Goal: Information Seeking & Learning: Check status

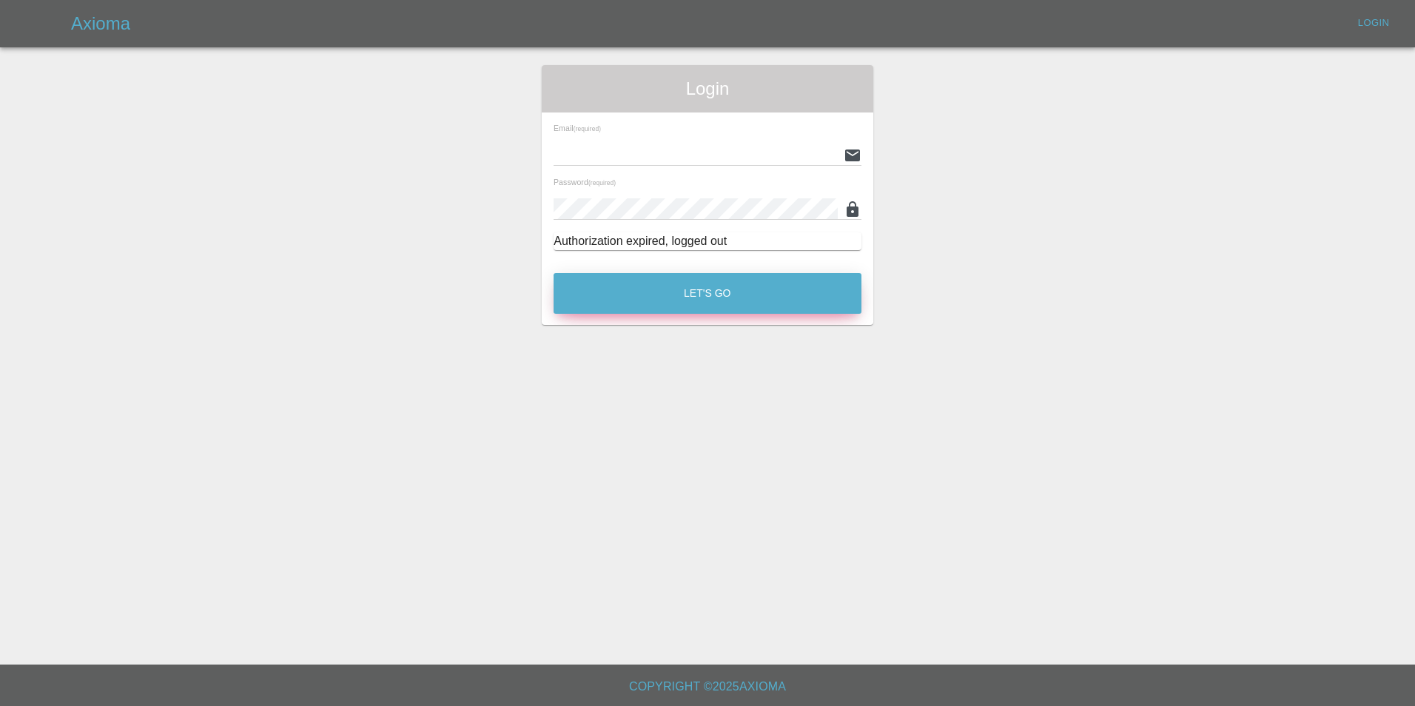
type input "[EMAIL_ADDRESS][DOMAIN_NAME]"
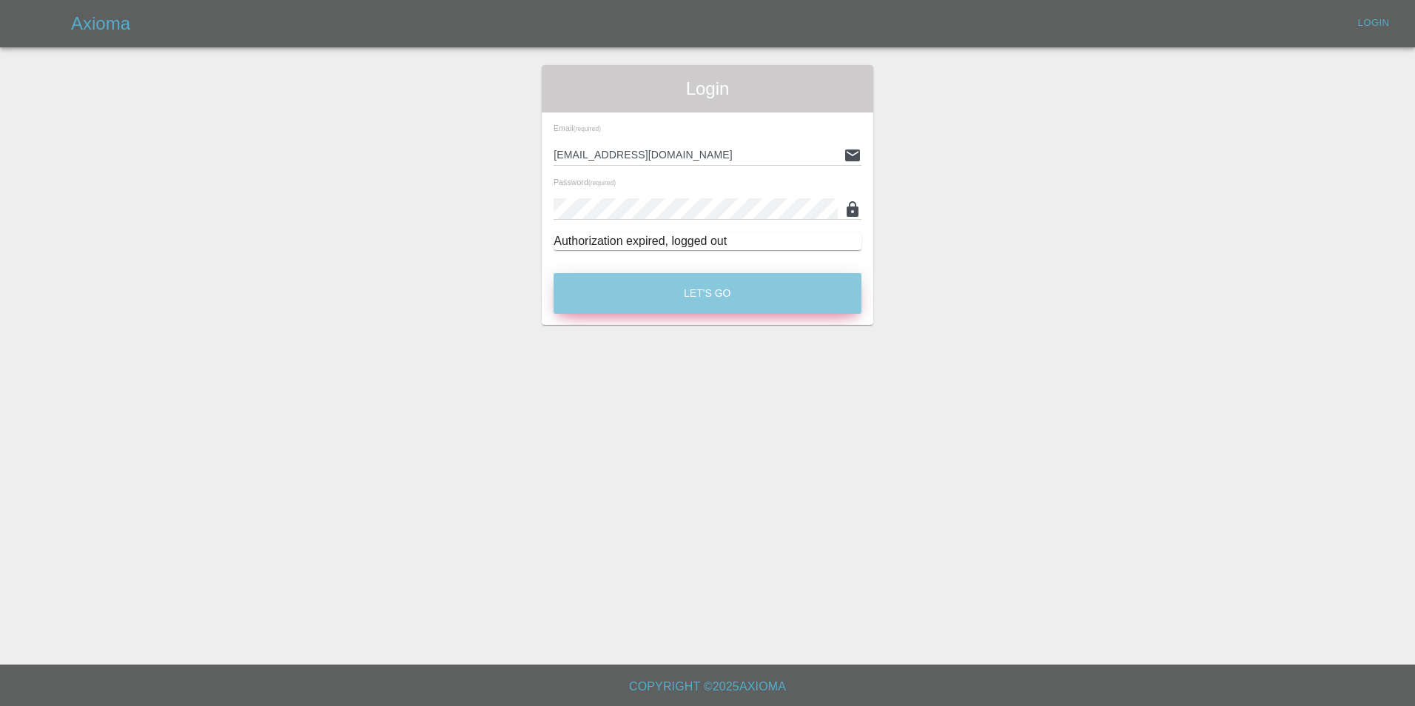
click at [740, 297] on button "Let's Go" at bounding box center [707, 293] width 308 height 41
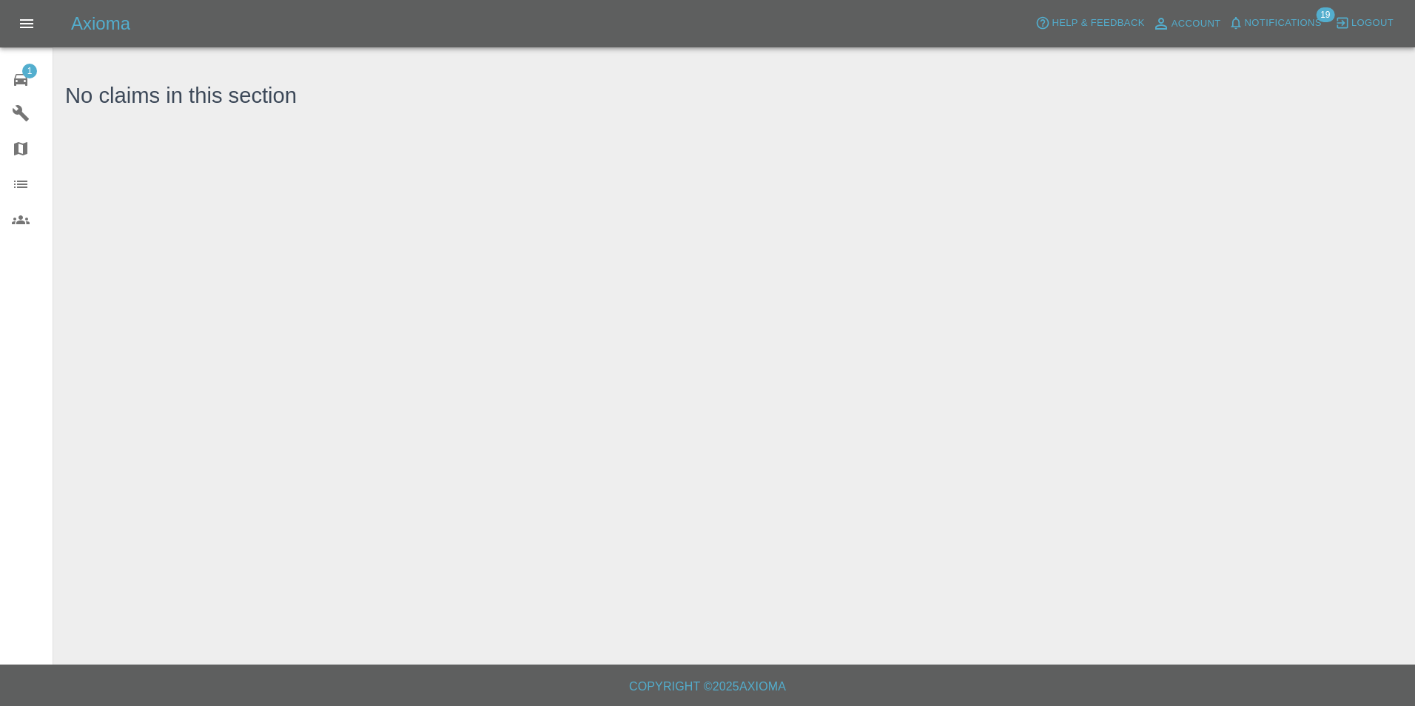
click at [30, 81] on div "1" at bounding box center [32, 77] width 41 height 21
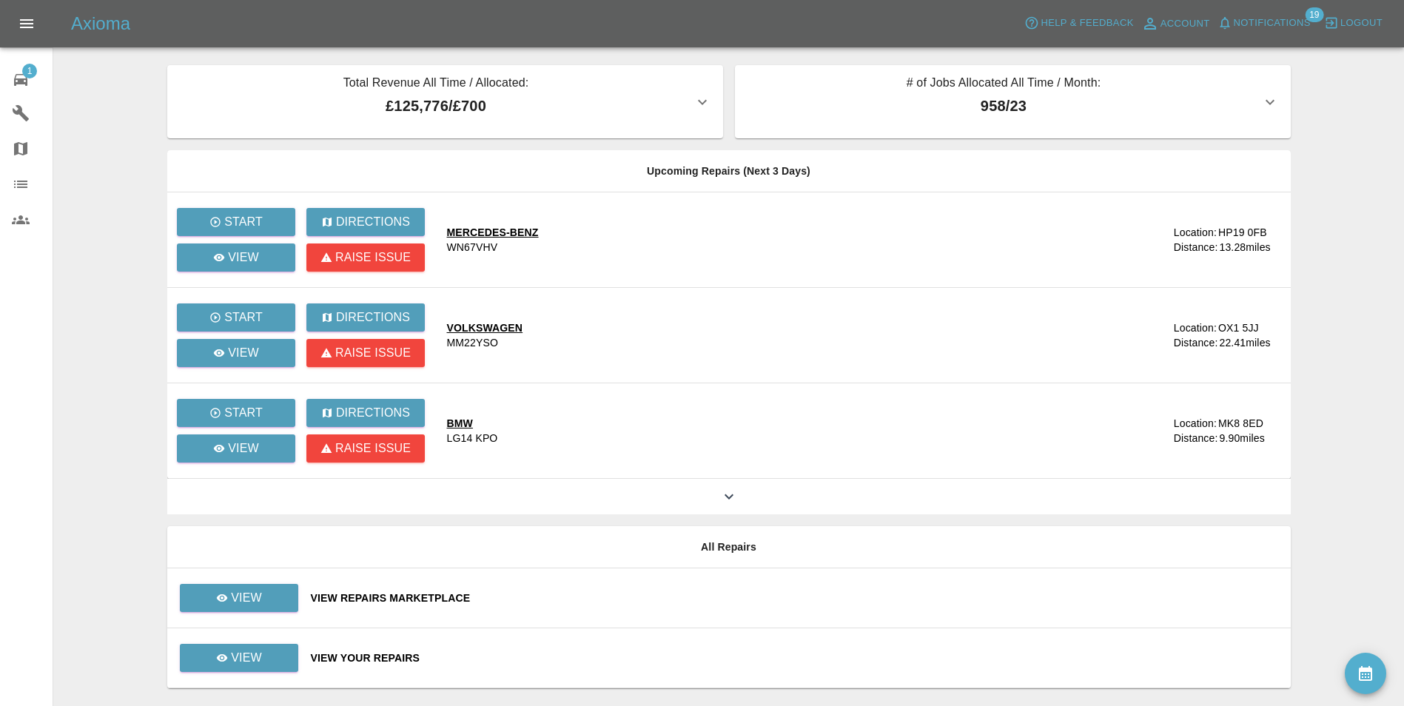
click at [1263, 21] on span "Notifications" at bounding box center [1271, 23] width 77 height 17
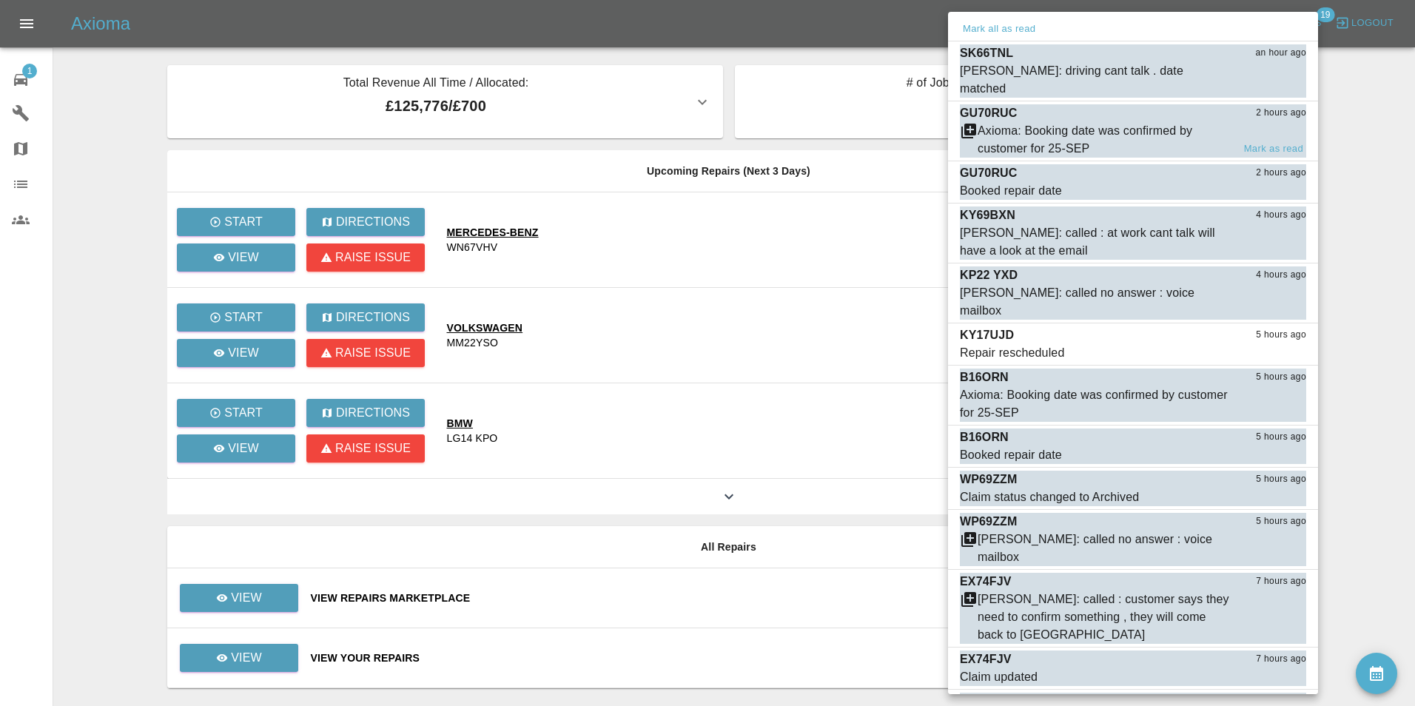
click at [1107, 122] on div "Axioma: Booking date was confirmed by customer for 25-SEP" at bounding box center [1104, 140] width 255 height 36
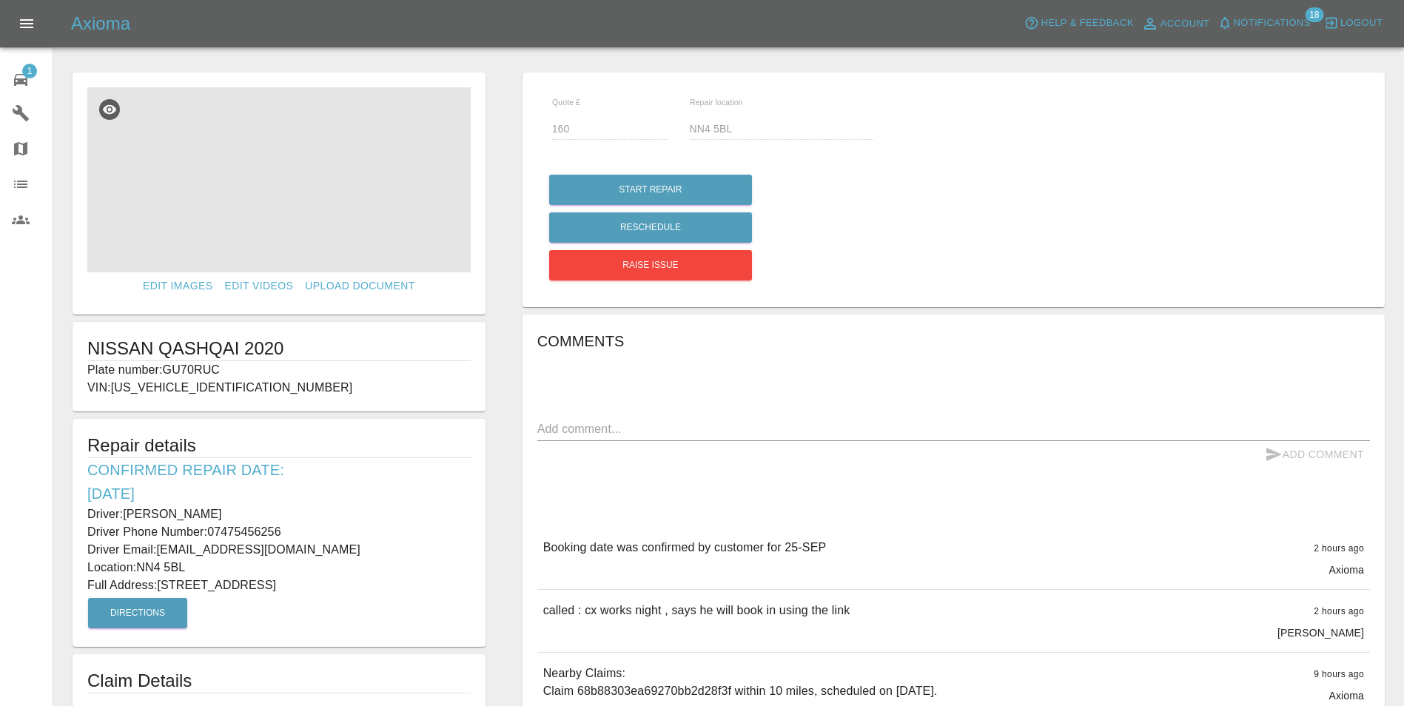
click at [453, 177] on img at bounding box center [278, 179] width 383 height 185
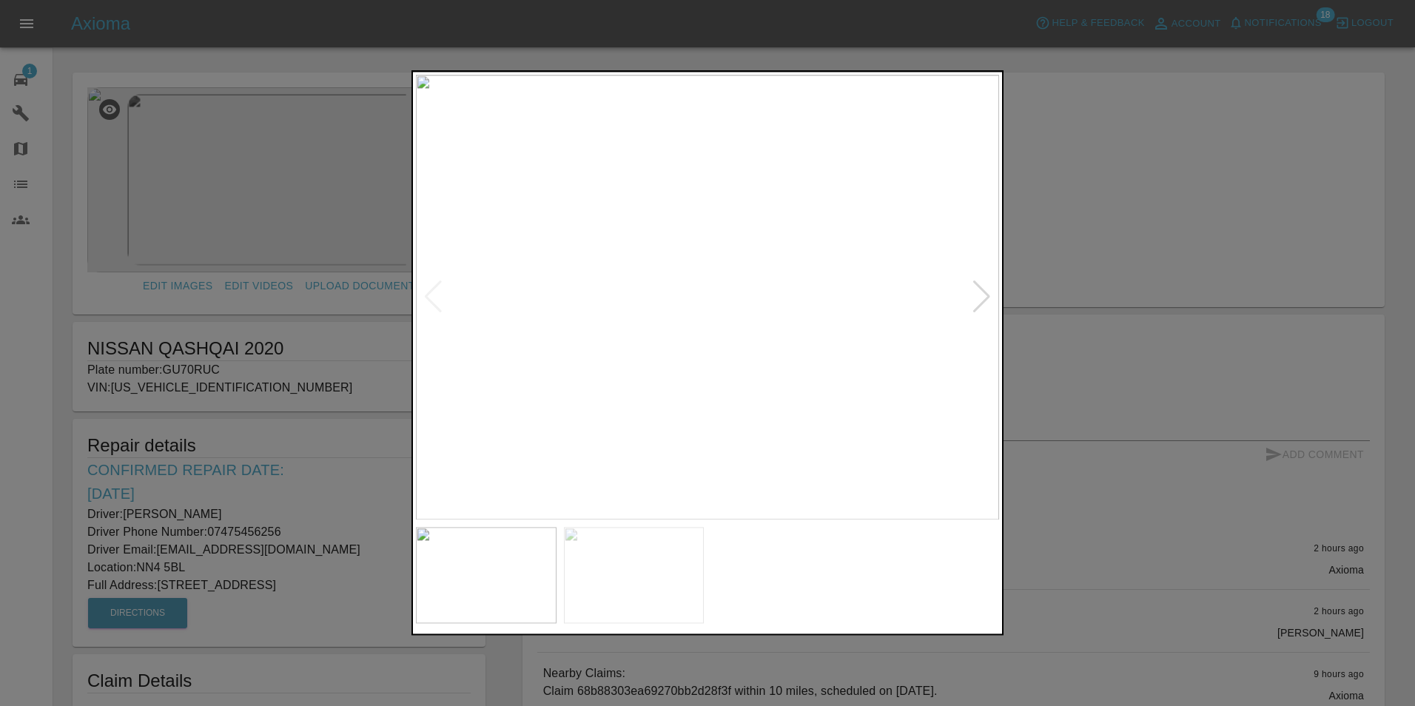
click at [983, 300] on div at bounding box center [982, 297] width 20 height 33
click at [983, 300] on img at bounding box center [707, 297] width 583 height 445
click at [1162, 390] on div at bounding box center [707, 353] width 1415 height 706
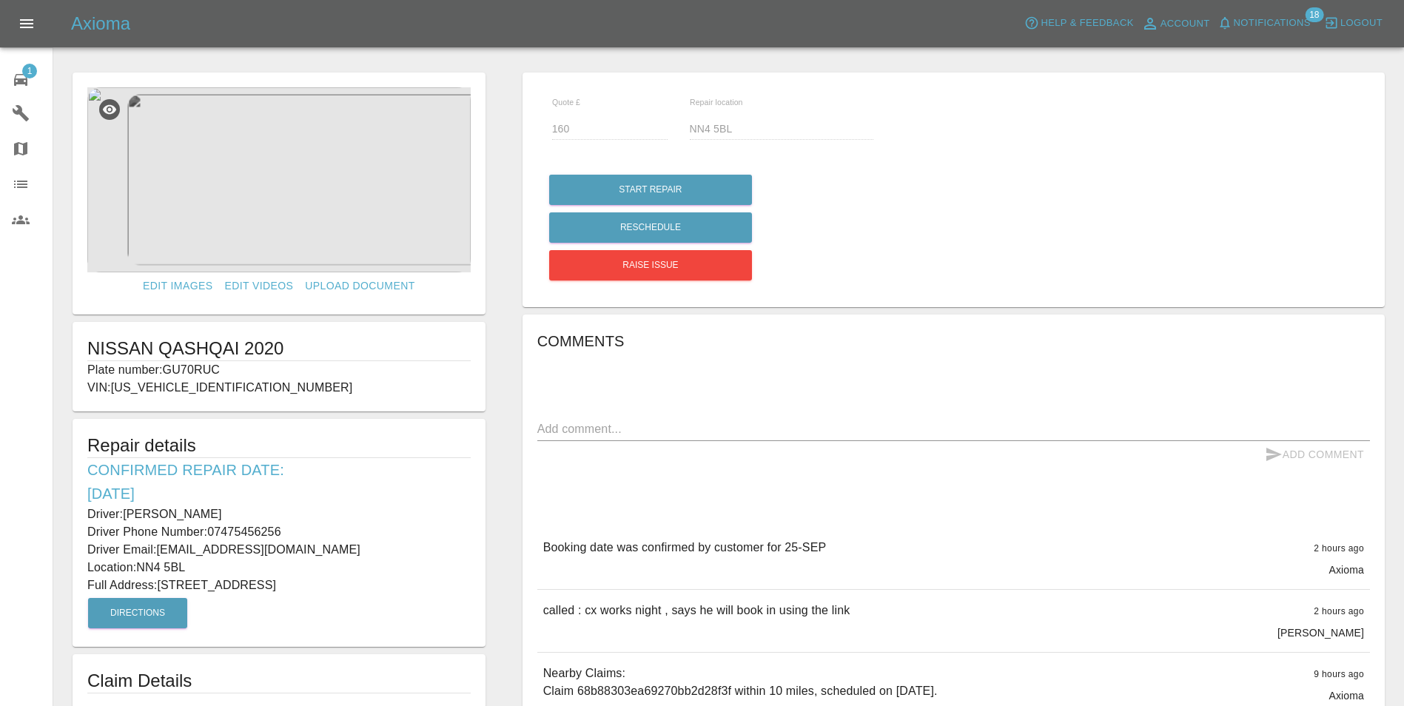
click at [386, 210] on img at bounding box center [278, 179] width 383 height 185
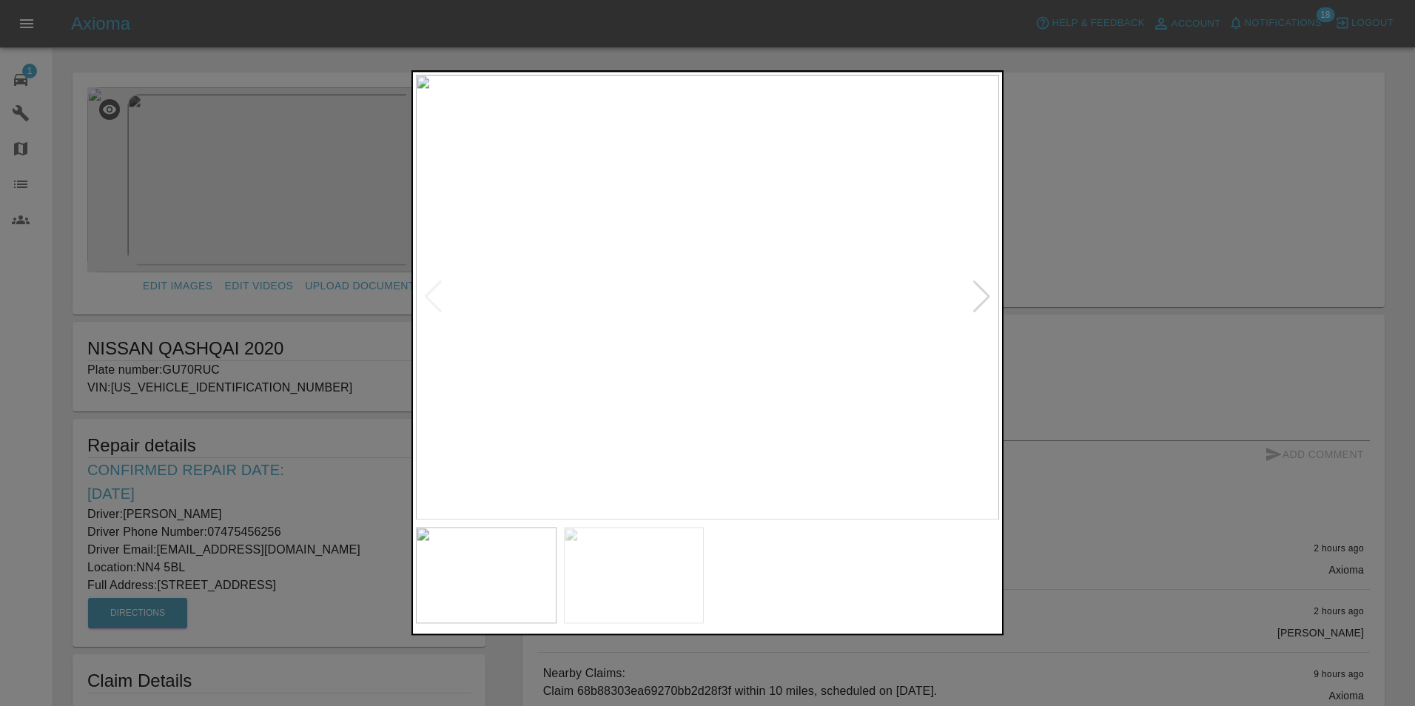
click at [972, 306] on div at bounding box center [982, 297] width 20 height 33
click at [363, 480] on div at bounding box center [707, 353] width 1415 height 706
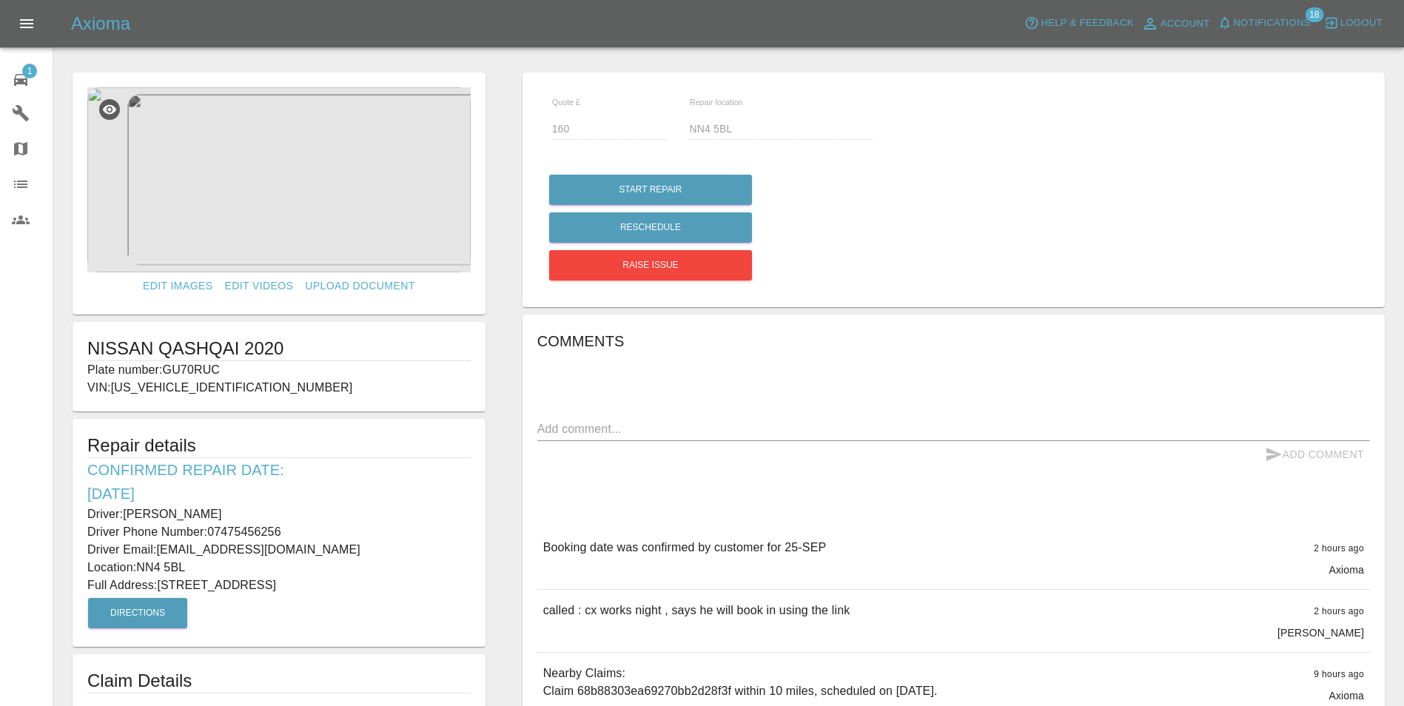
drag, startPoint x: 86, startPoint y: 509, endPoint x: 418, endPoint y: 596, distance: 343.5
click at [418, 596] on div "Repair details Confirmed Repair Date: [DATE] Driver: [PERSON_NAME] Driver Phone…" at bounding box center [279, 533] width 413 height 228
copy div "Driver: [PERSON_NAME] Driver Phone Number: 07475456256 Driver Email: [EMAIL_ADD…"
click at [24, 78] on icon at bounding box center [21, 80] width 18 height 18
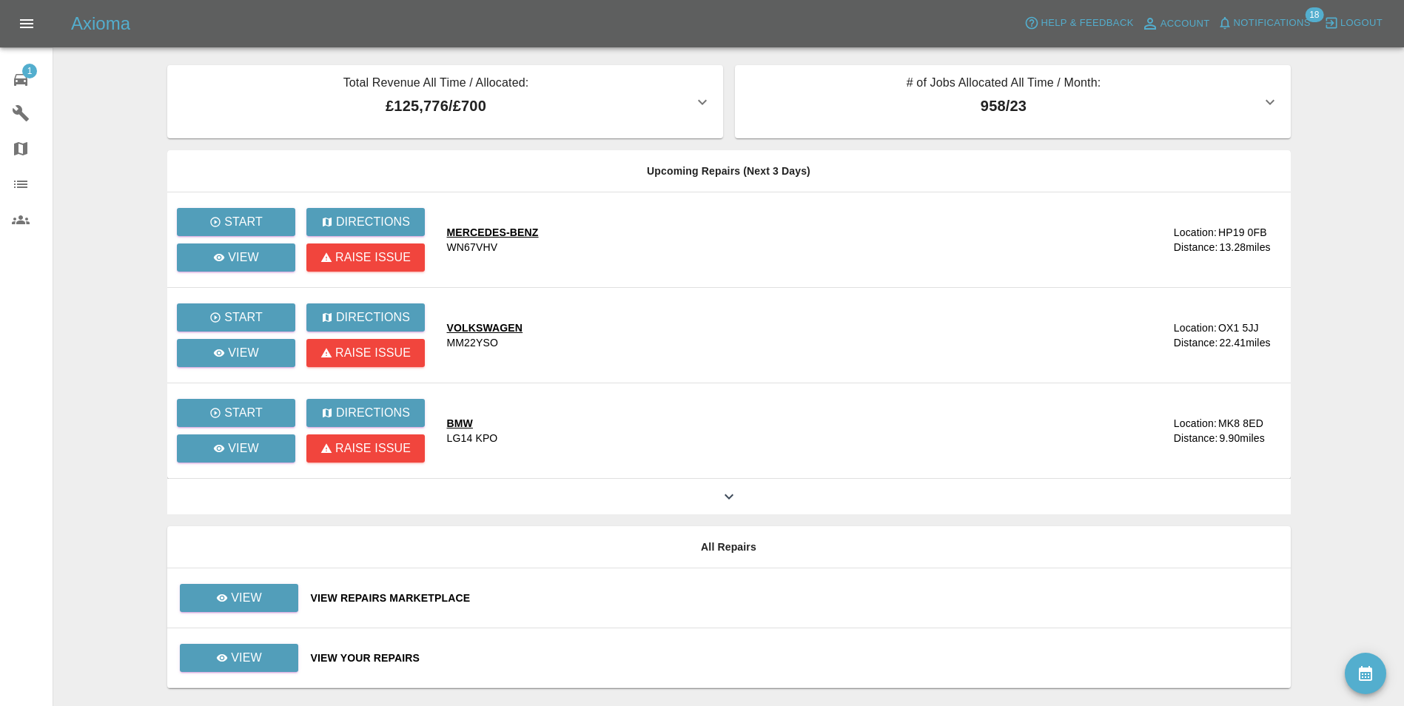
click at [1268, 25] on span "Notifications" at bounding box center [1271, 23] width 77 height 17
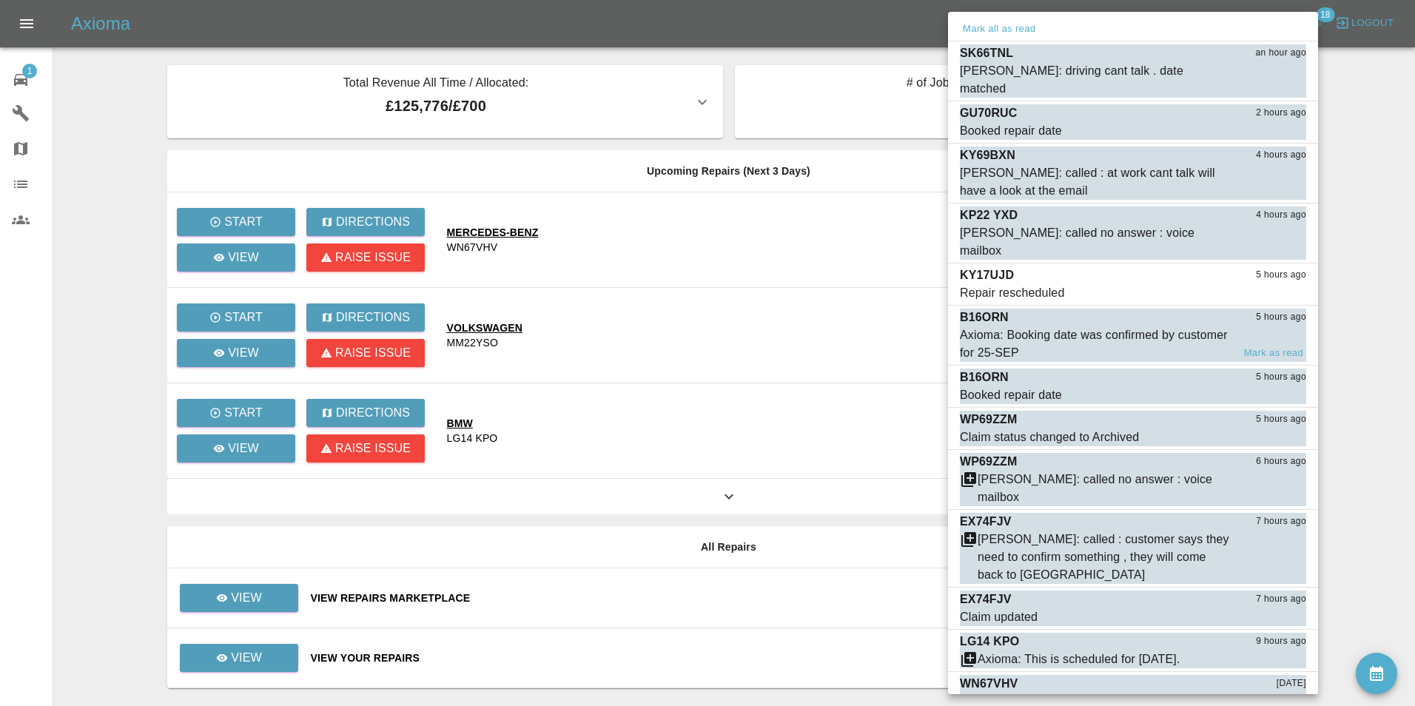
click at [1077, 326] on div "Axioma: Booking date was confirmed by customer for 25-SEP" at bounding box center [1096, 344] width 272 height 36
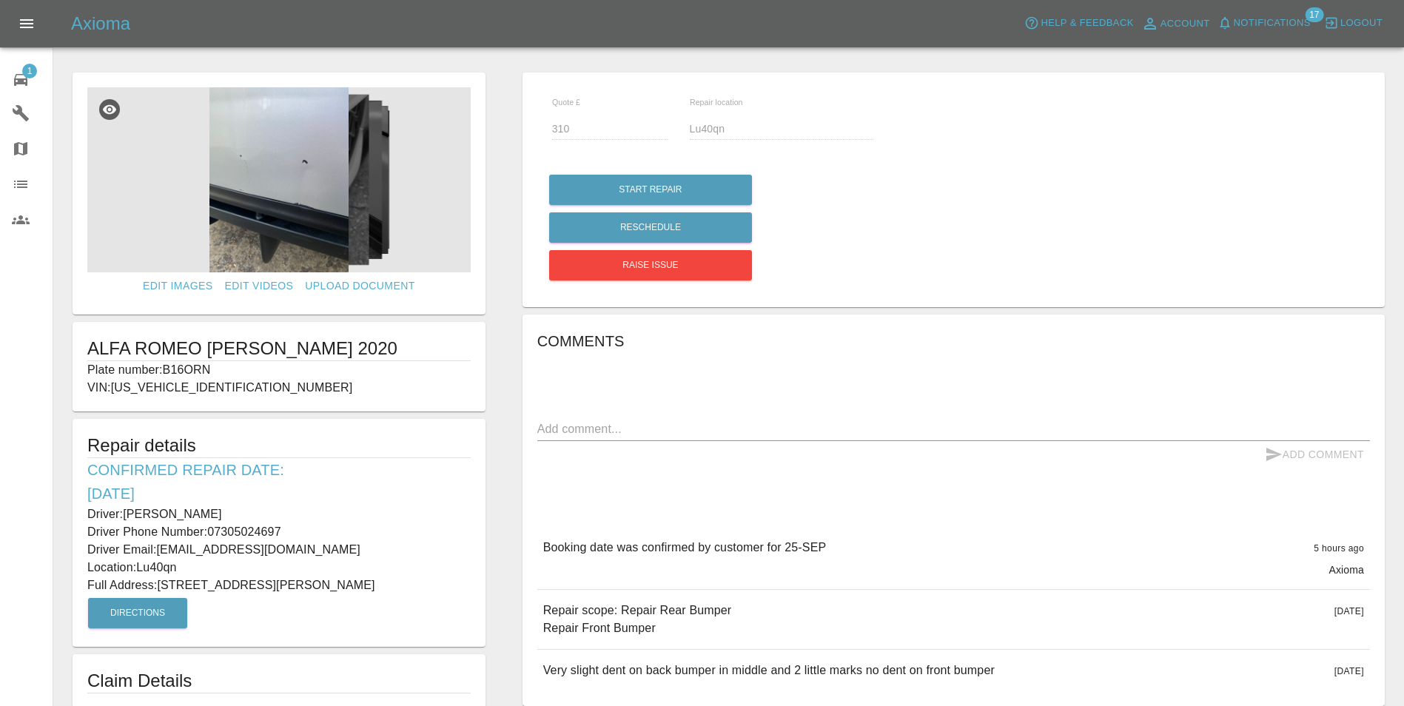
drag, startPoint x: 88, startPoint y: 514, endPoint x: 371, endPoint y: 592, distance: 293.9
click at [371, 592] on div "Repair details Confirmed Repair Date: [DATE] Driver: [PERSON_NAME] Driver Phone…" at bounding box center [279, 533] width 413 height 228
copy div "Driver: [PERSON_NAME] Driver Phone Number: 07305024697 Driver Email: [EMAIL_ADD…"
click at [4, 79] on link "1 Repair home" at bounding box center [26, 78] width 53 height 36
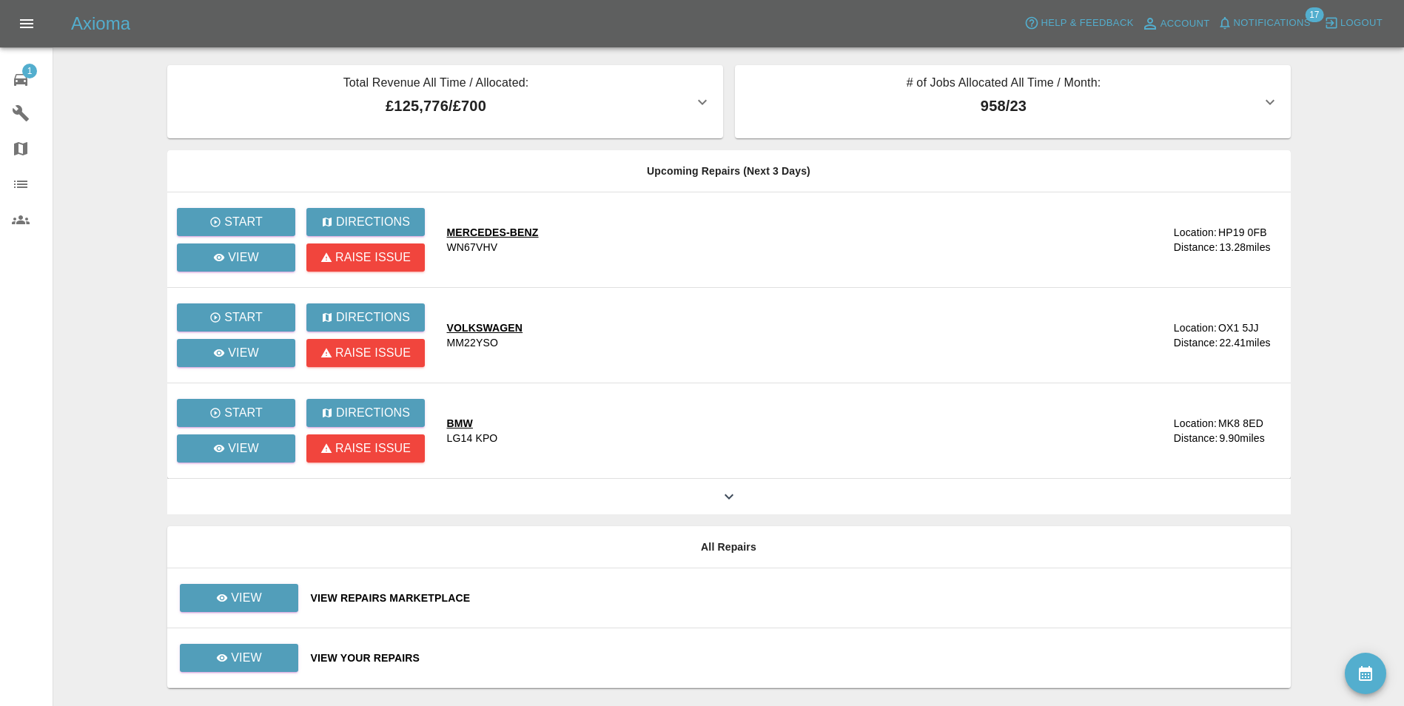
click at [1300, 16] on span "Notifications" at bounding box center [1271, 23] width 77 height 17
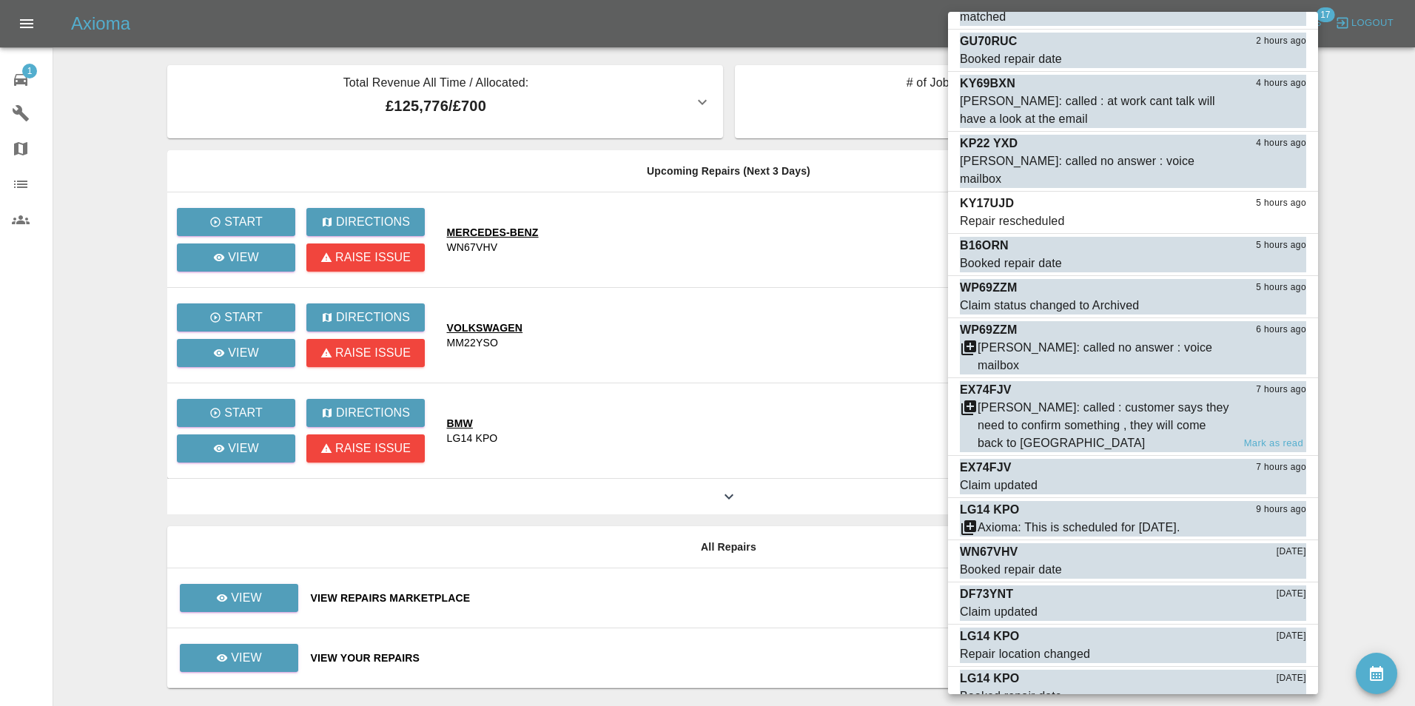
scroll to position [74, 0]
click at [1022, 457] on div "EX74FJV 7 hours ago" at bounding box center [1133, 466] width 346 height 18
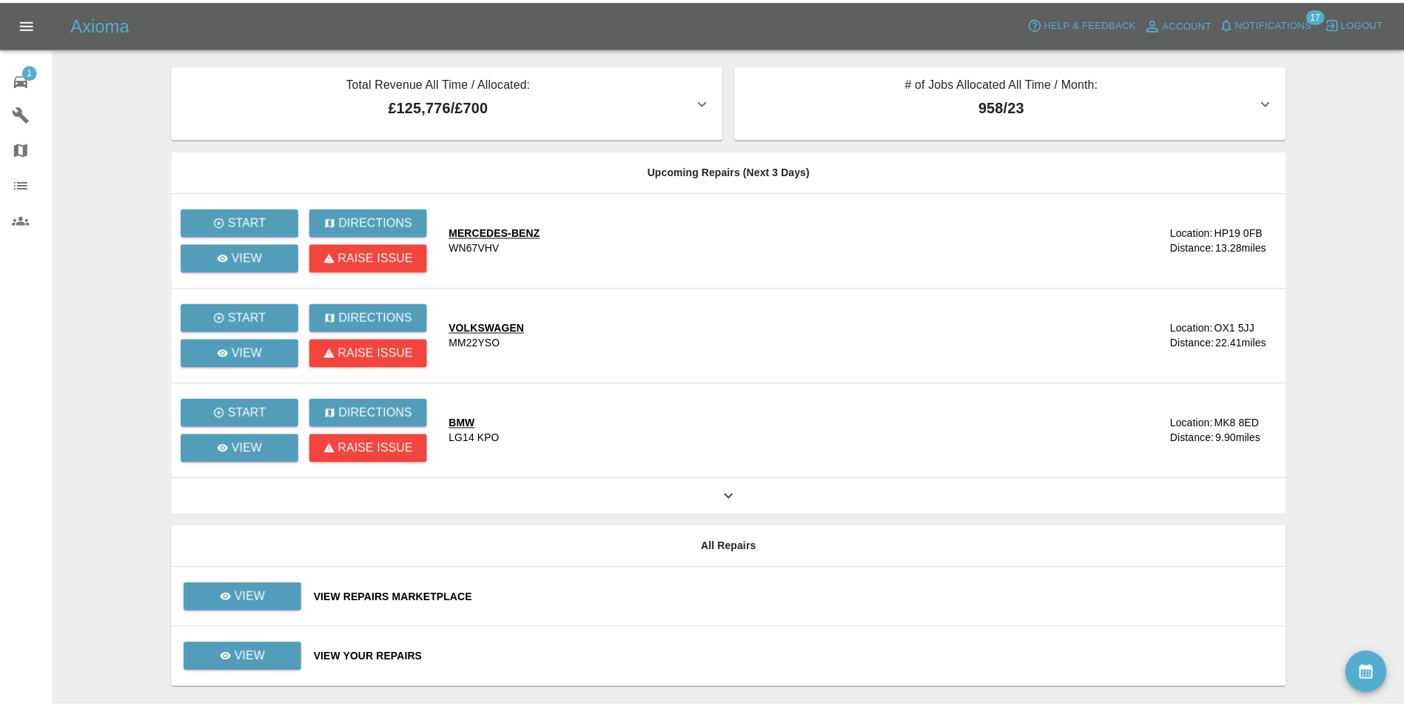
scroll to position [63, 0]
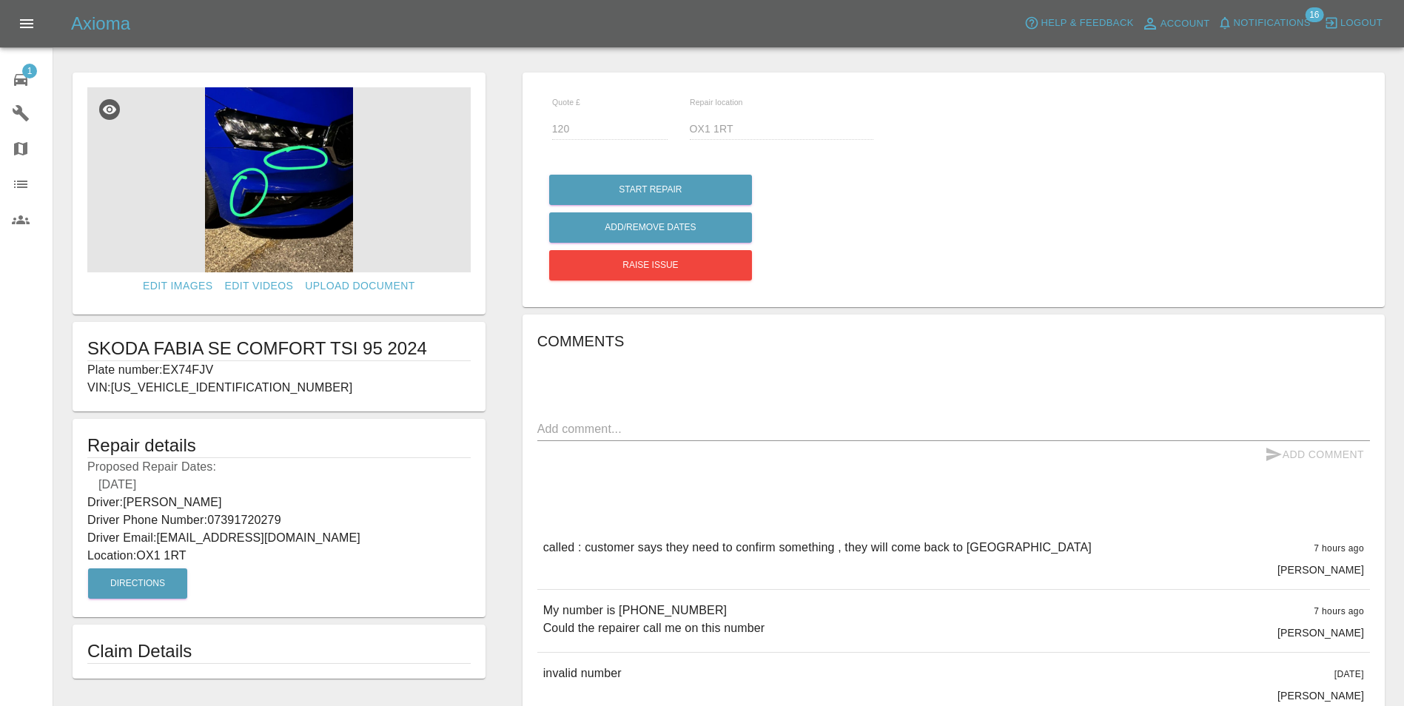
click at [273, 203] on img at bounding box center [278, 179] width 383 height 185
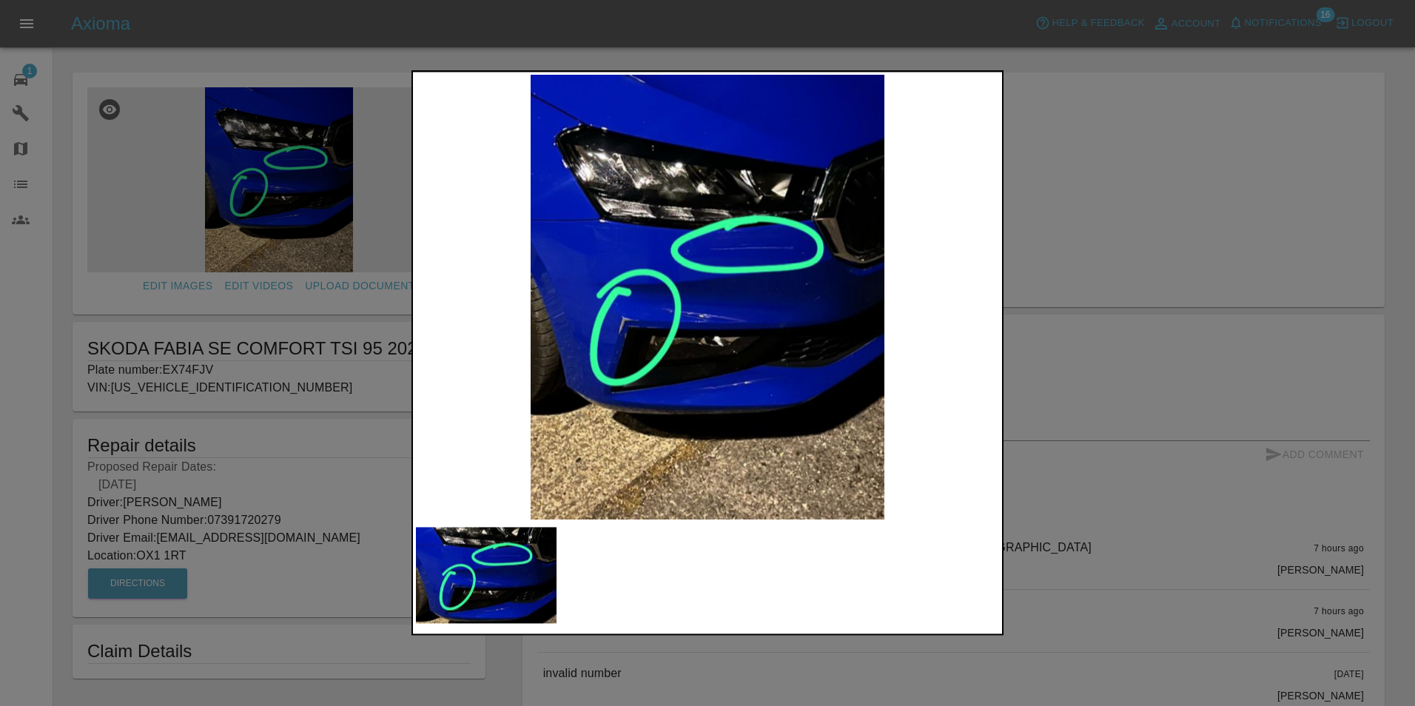
click at [1237, 263] on div at bounding box center [707, 353] width 1415 height 706
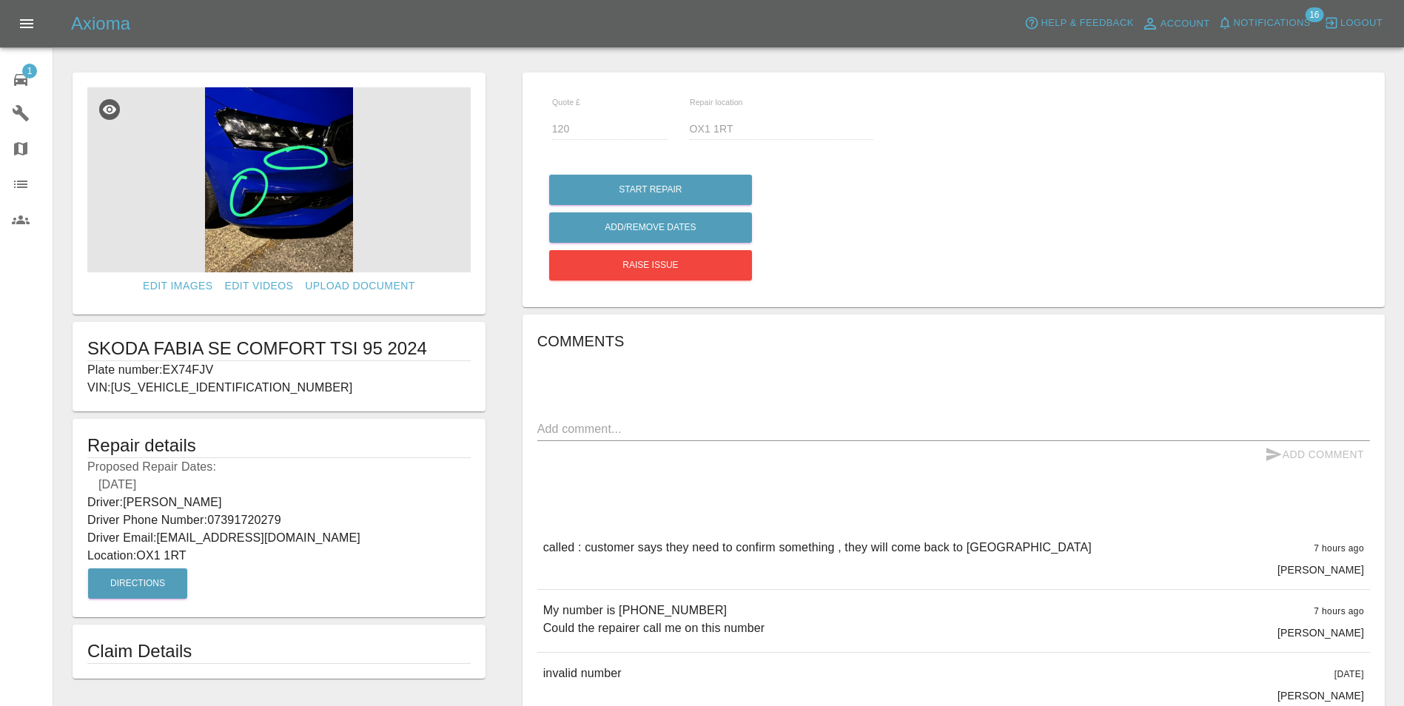
click at [18, 80] on icon at bounding box center [20, 80] width 13 height 12
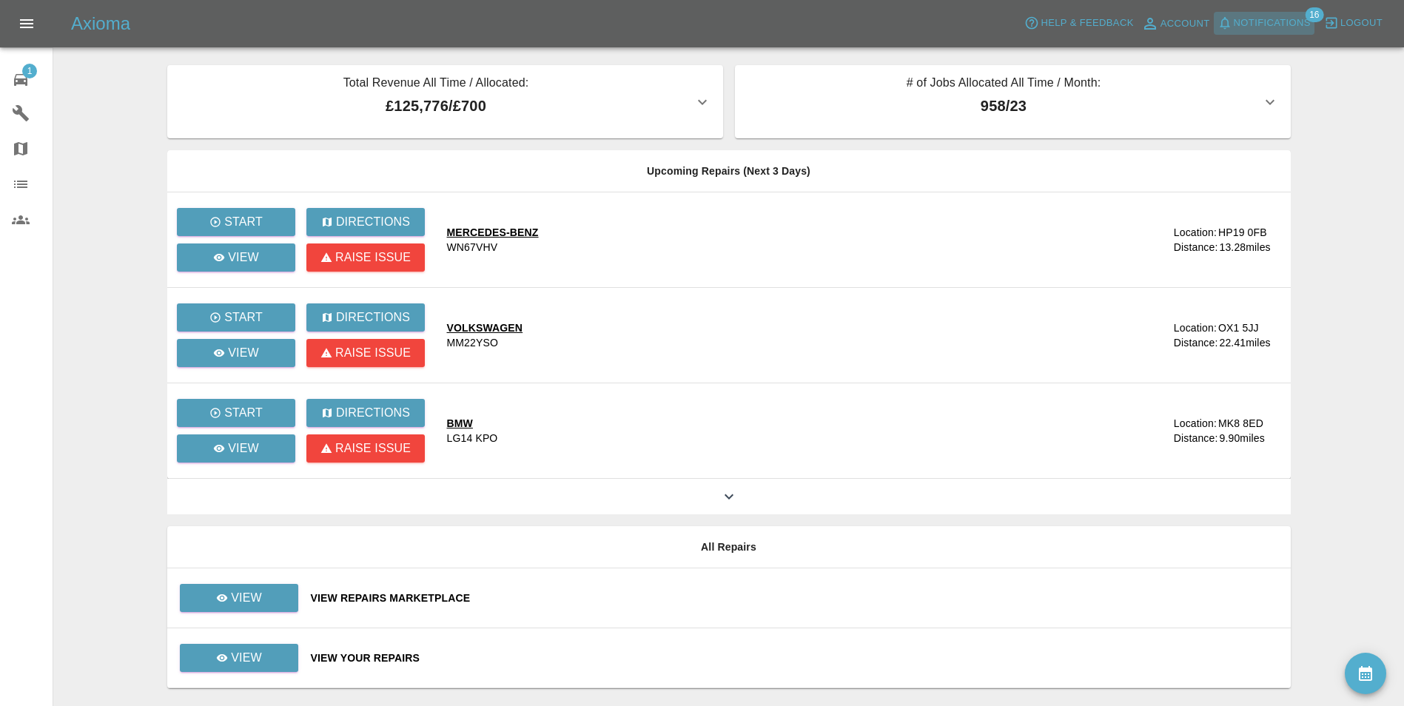
click at [1305, 23] on span "Notifications" at bounding box center [1271, 23] width 77 height 17
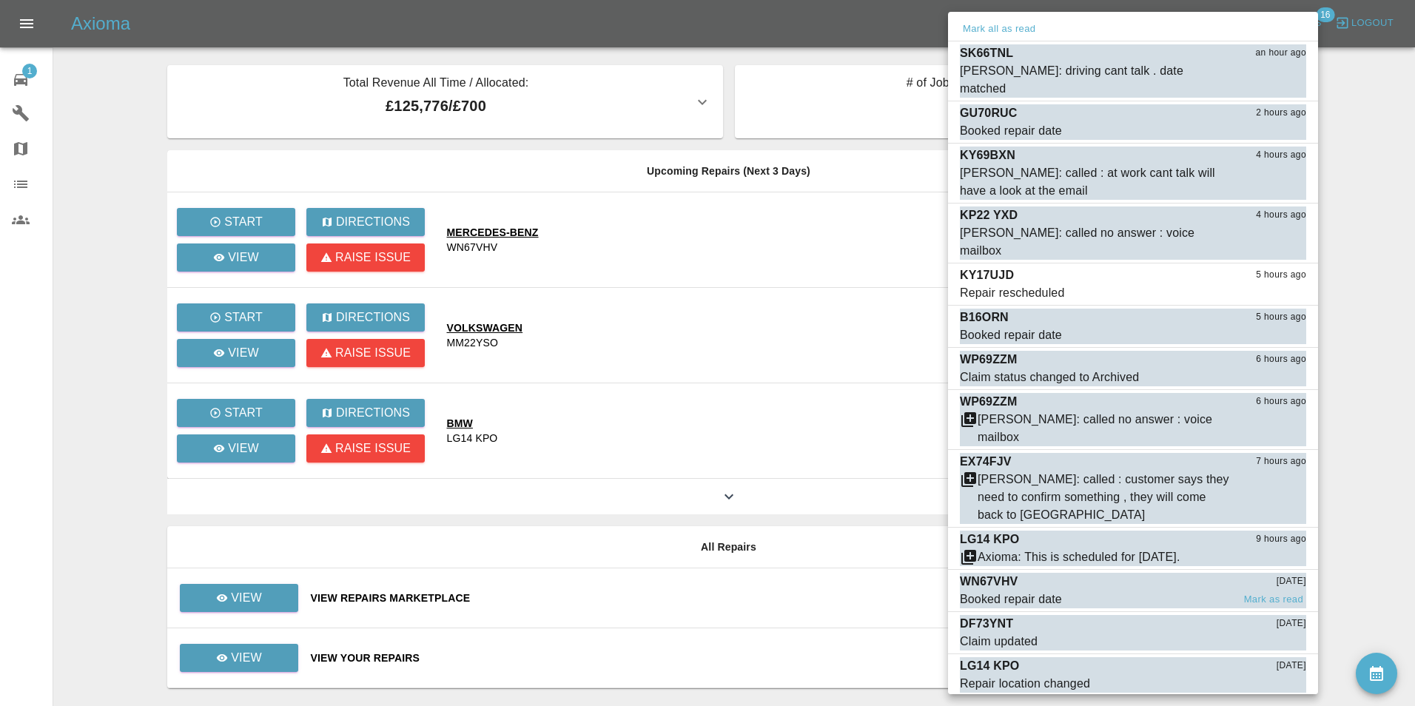
click at [1051, 590] on div "Booked repair date" at bounding box center [1011, 599] width 102 height 18
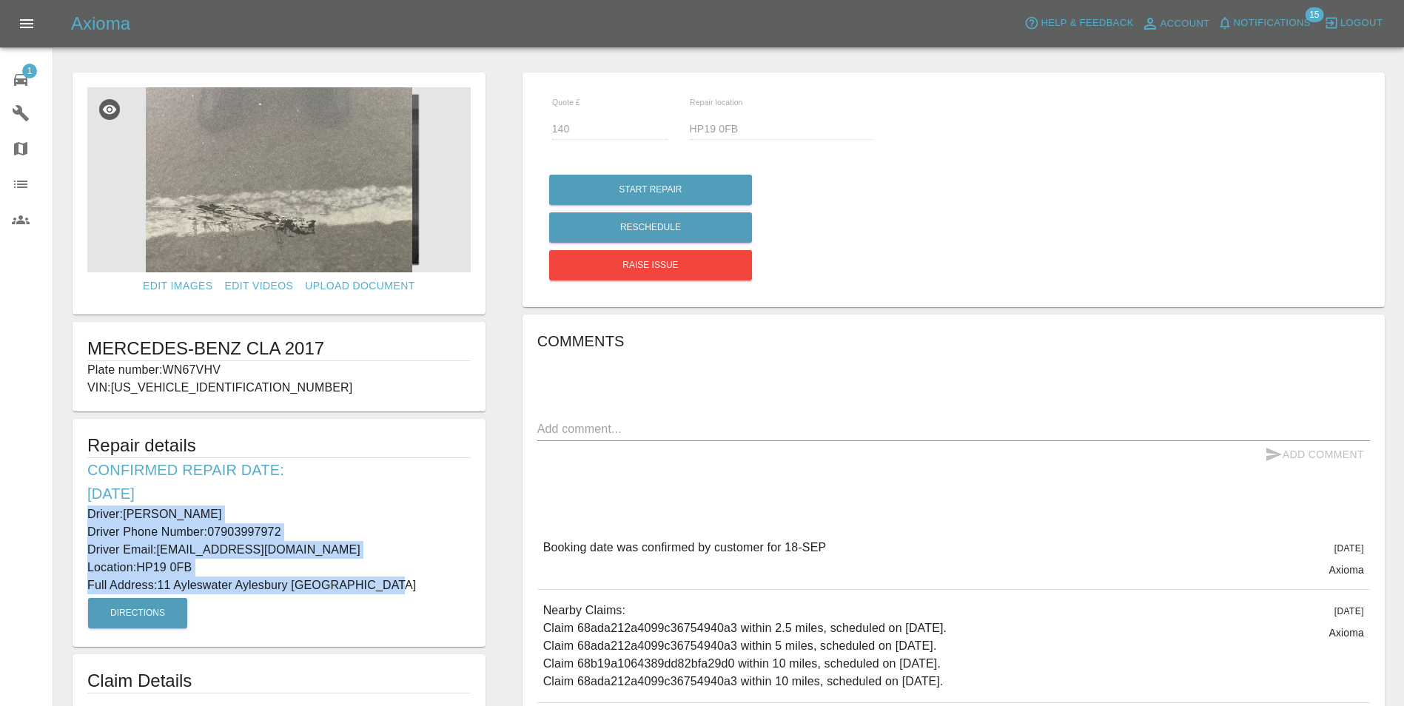
drag, startPoint x: 85, startPoint y: 512, endPoint x: 386, endPoint y: 589, distance: 310.8
click at [386, 589] on div "Repair details Confirmed Repair Date: [DATE] Driver: [PERSON_NAME] Driver Phone…" at bounding box center [279, 533] width 413 height 228
copy div "Driver: [PERSON_NAME] Driver Phone Number: 07903997972 Driver Email: [EMAIL_ADD…"
click at [1285, 27] on span "Notifications" at bounding box center [1271, 23] width 77 height 17
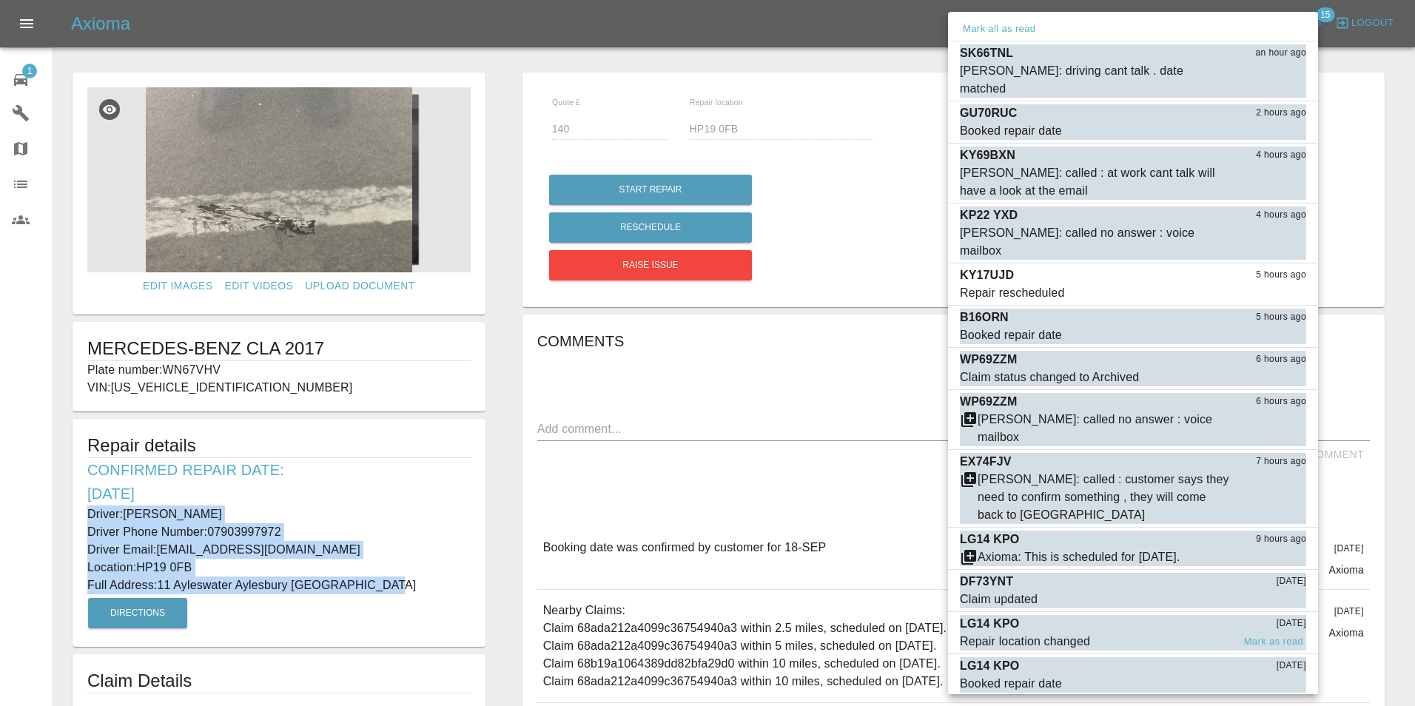
click at [1075, 633] on div "Repair location changed" at bounding box center [1025, 642] width 130 height 18
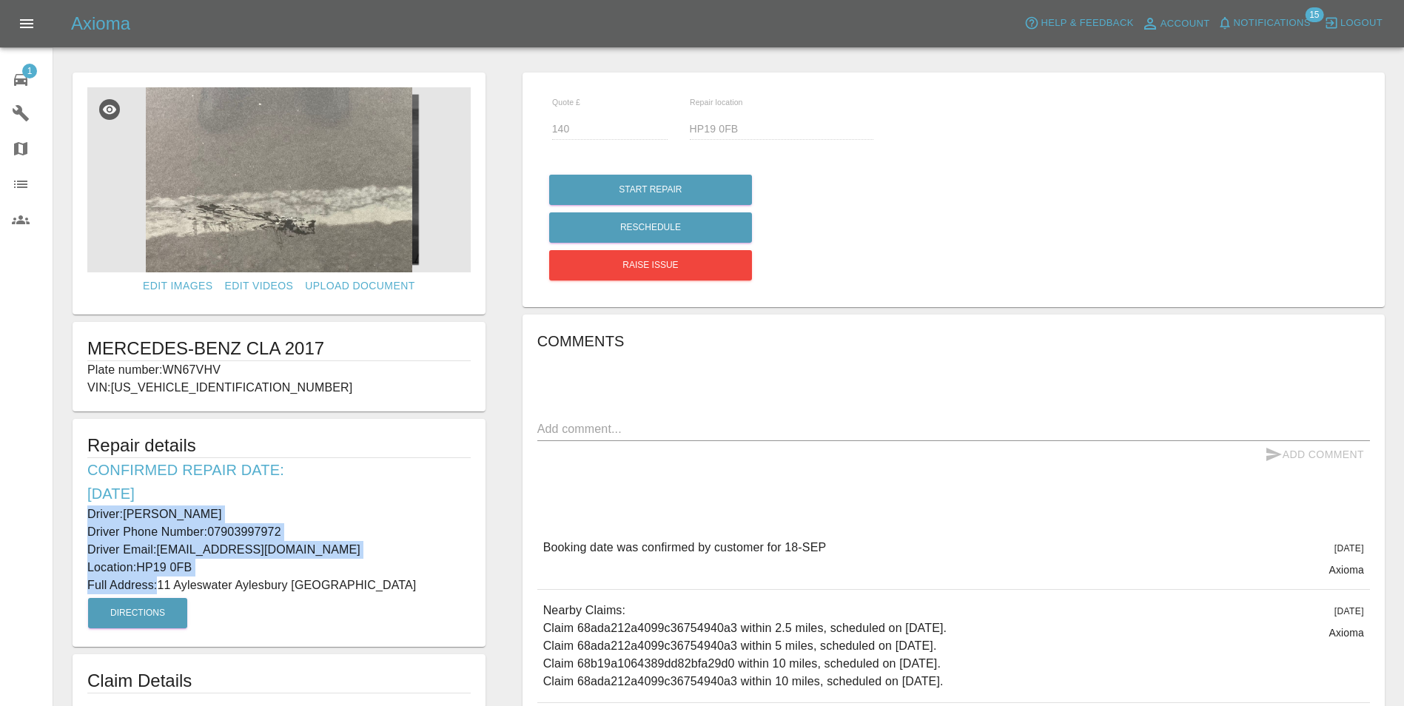
type input "200"
type input "MK8 8ED"
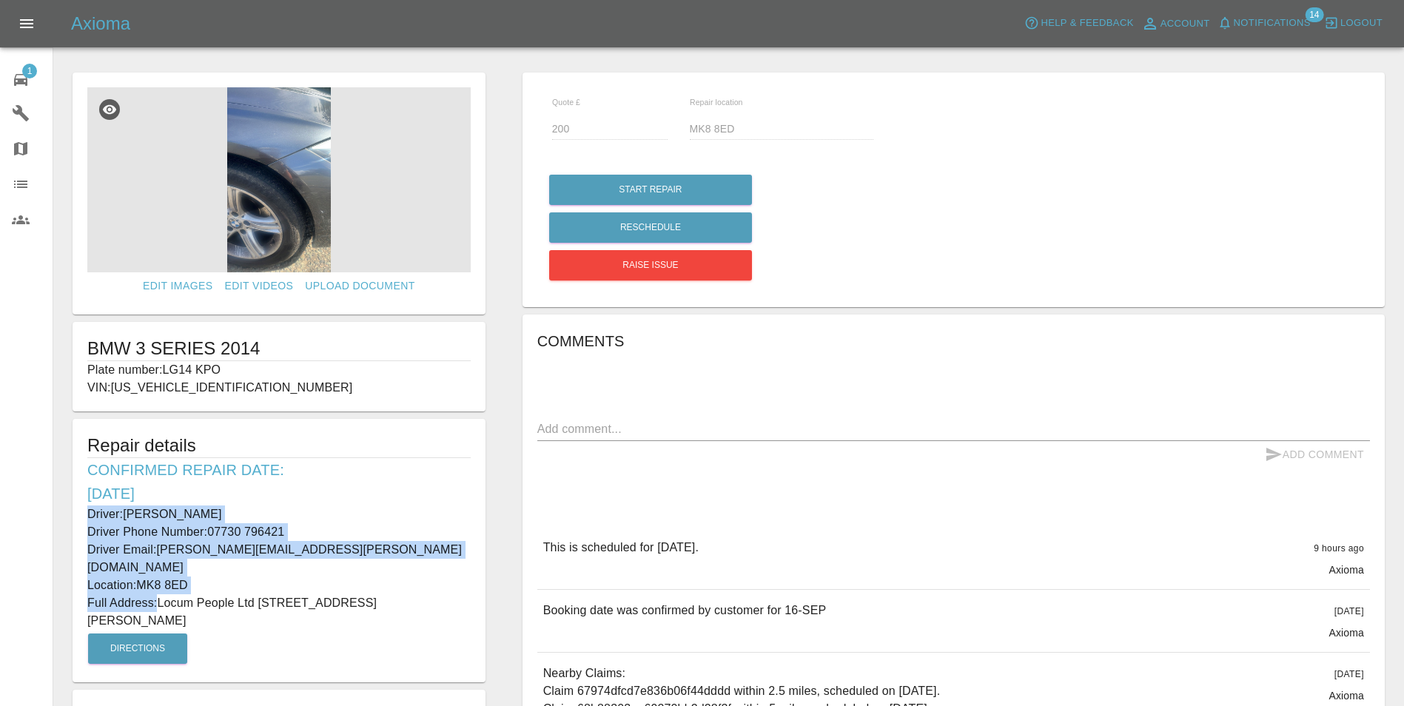
click at [1287, 20] on span "Notifications" at bounding box center [1271, 23] width 77 height 17
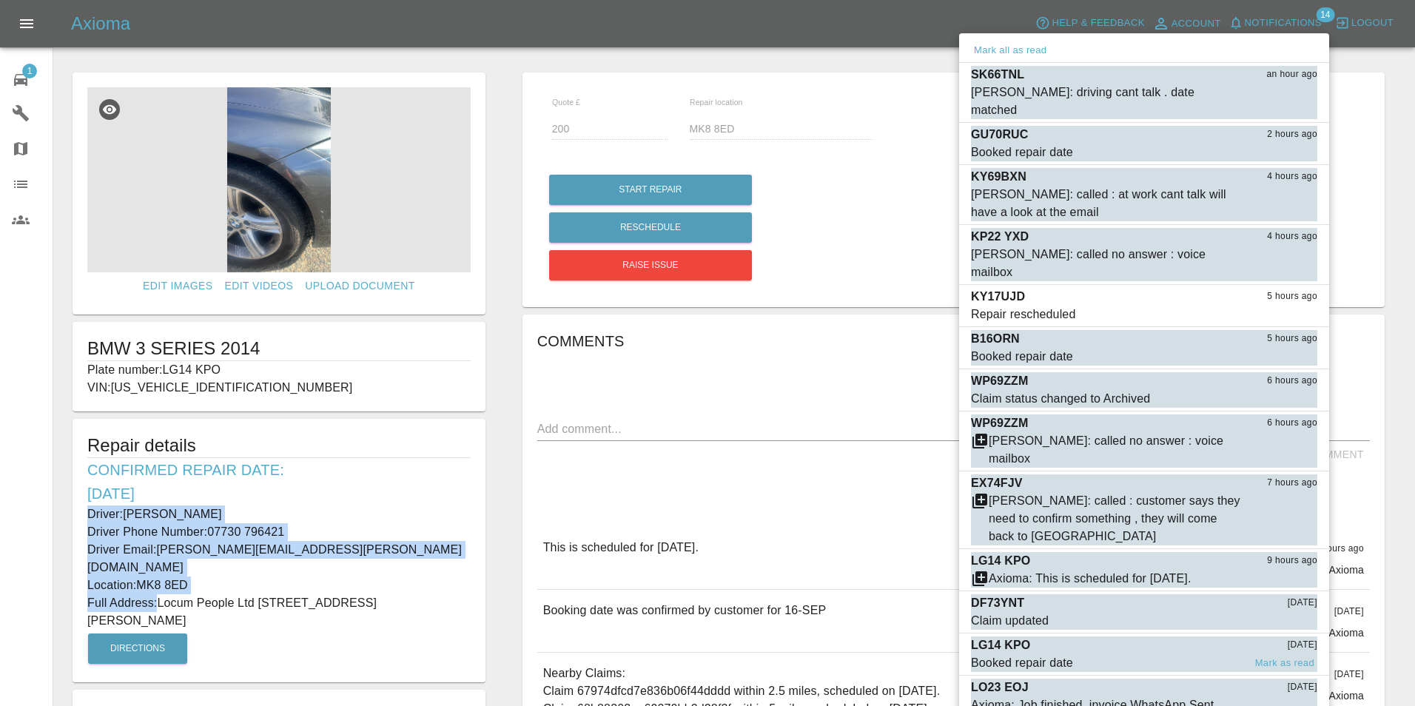
click at [1084, 654] on span "Booked repair date" at bounding box center [1107, 663] width 272 height 18
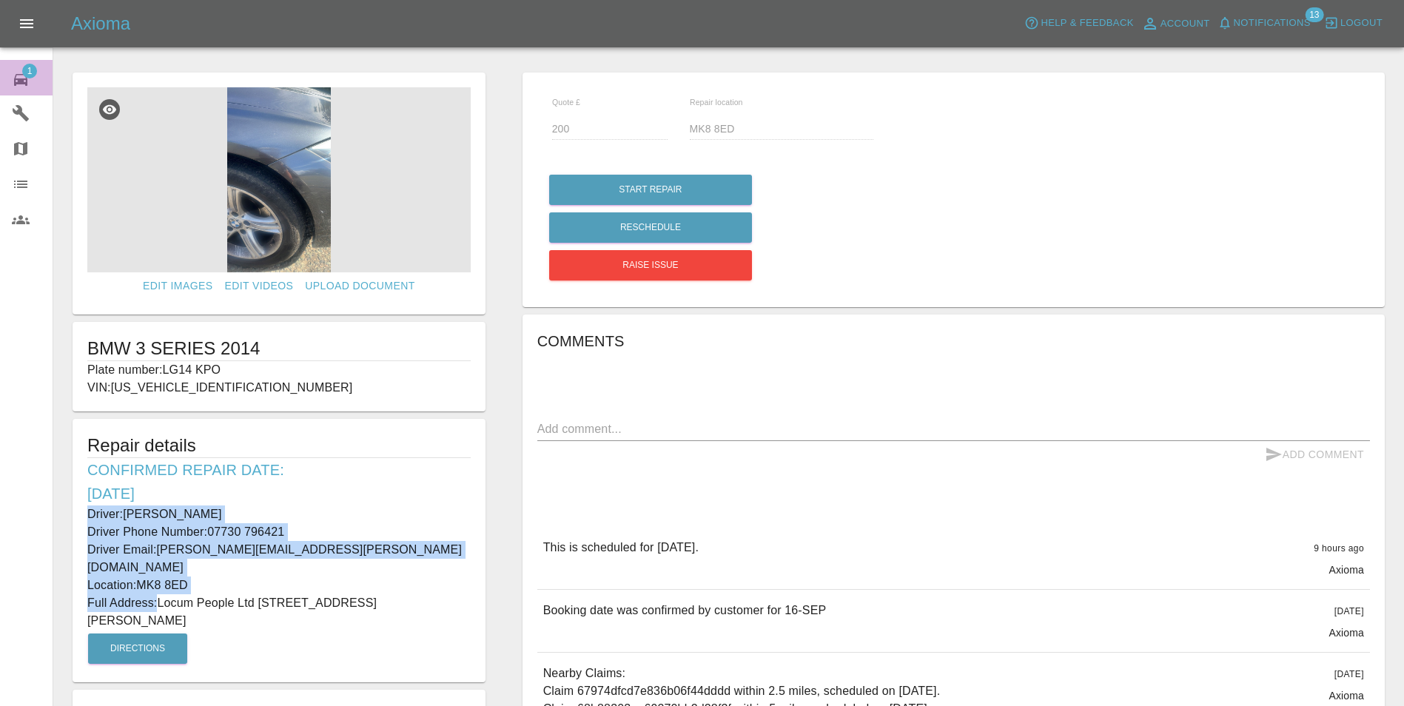
click at [33, 78] on div "1" at bounding box center [32, 77] width 41 height 21
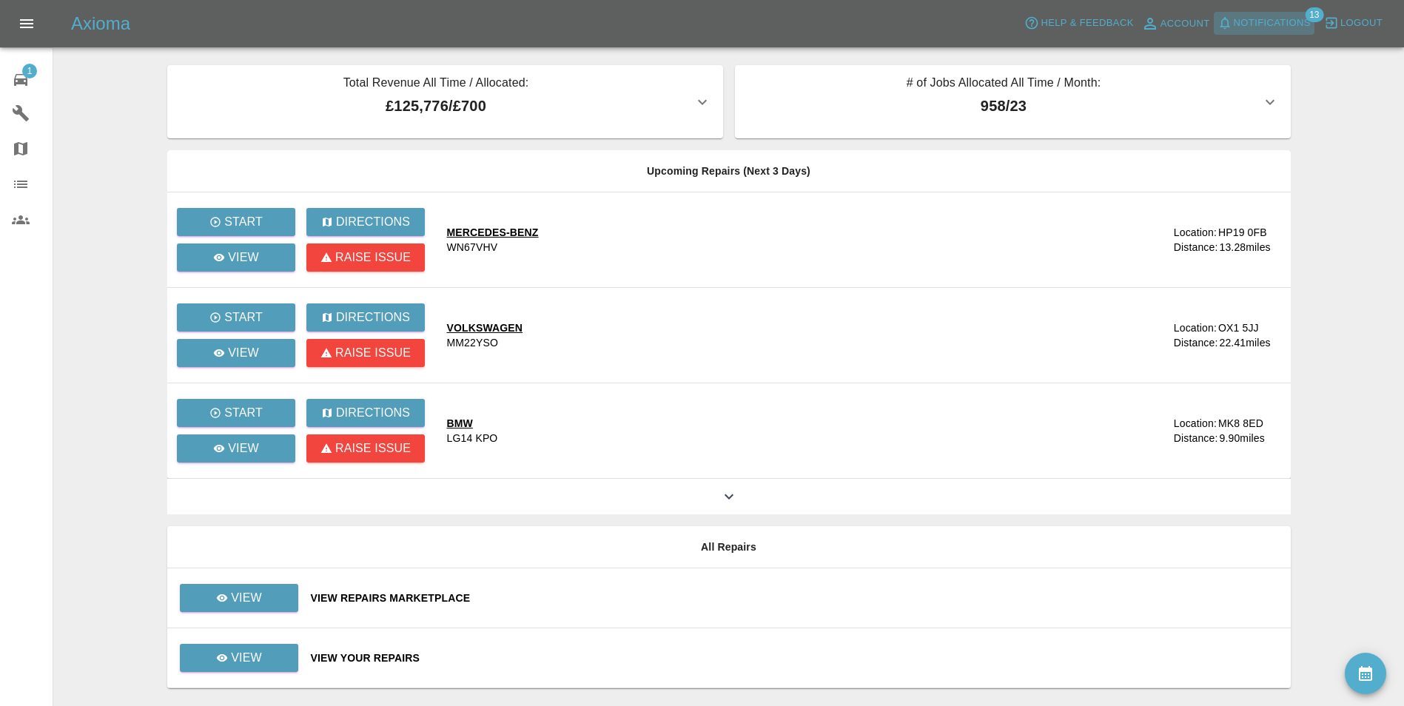
click at [1285, 27] on span "Notifications" at bounding box center [1271, 23] width 77 height 17
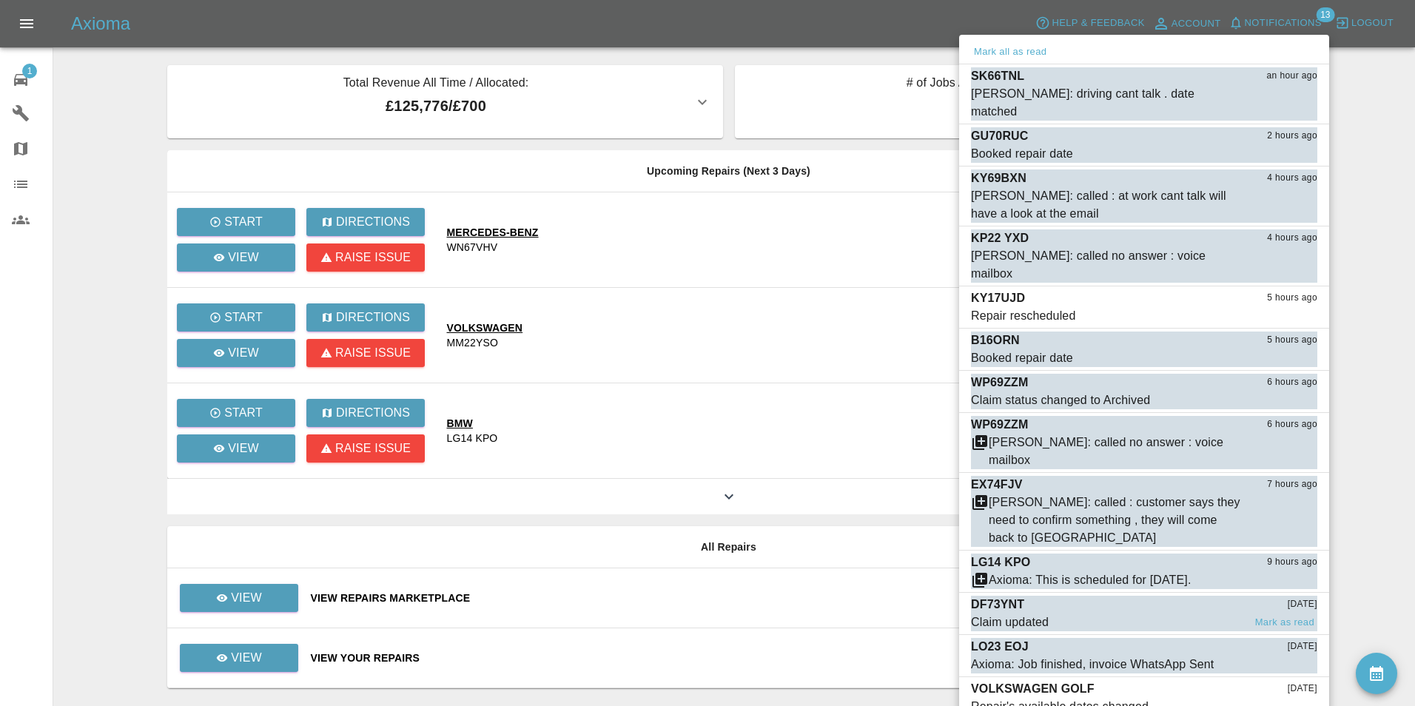
click at [1024, 596] on div "DF73YNT [DATE]" at bounding box center [1144, 605] width 346 height 18
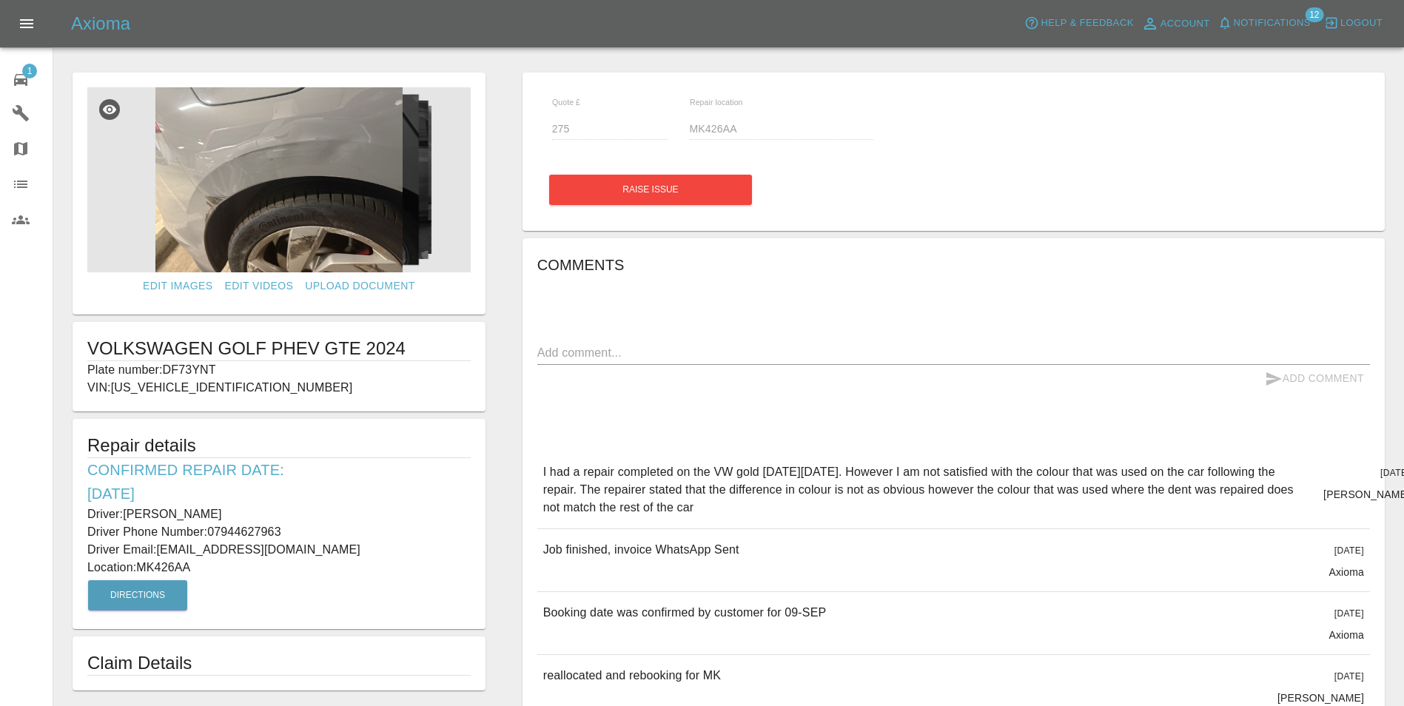
click at [1259, 25] on span "Notifications" at bounding box center [1271, 23] width 77 height 17
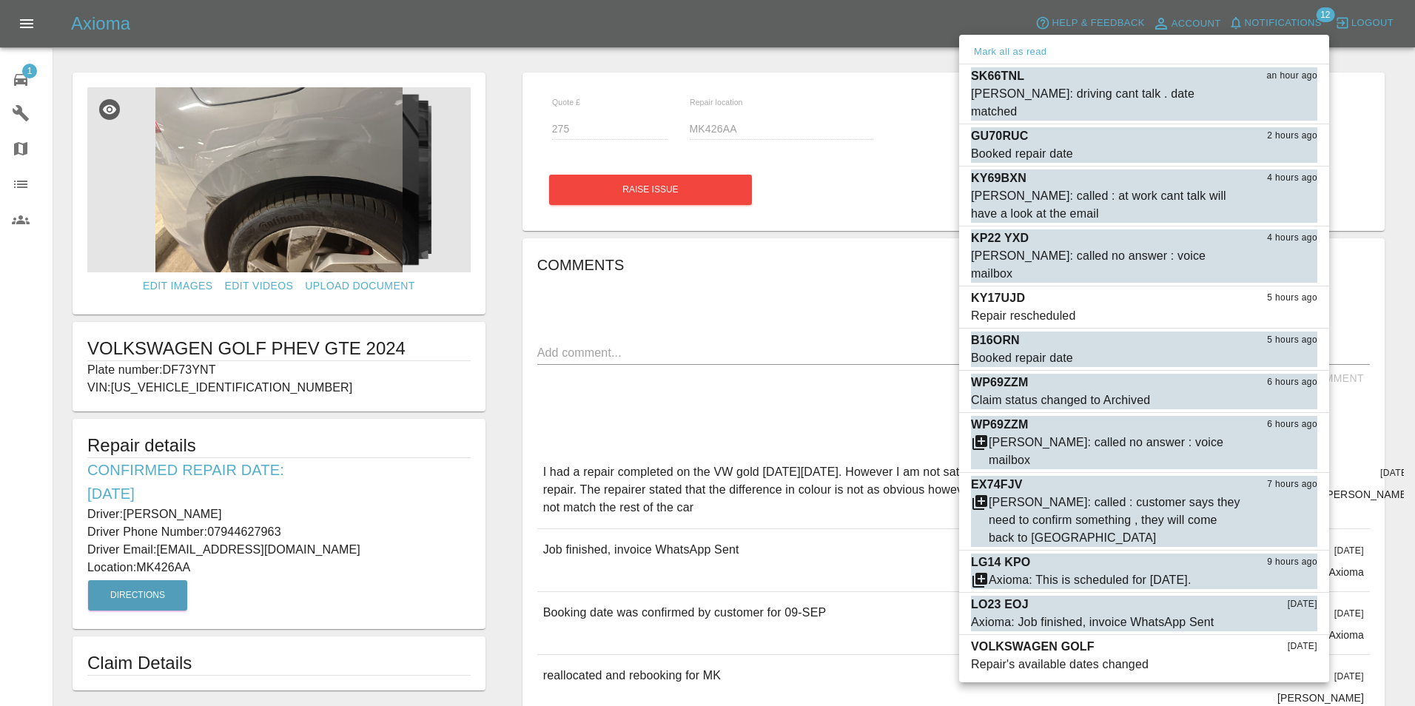
click at [20, 70] on div at bounding box center [707, 353] width 1415 height 706
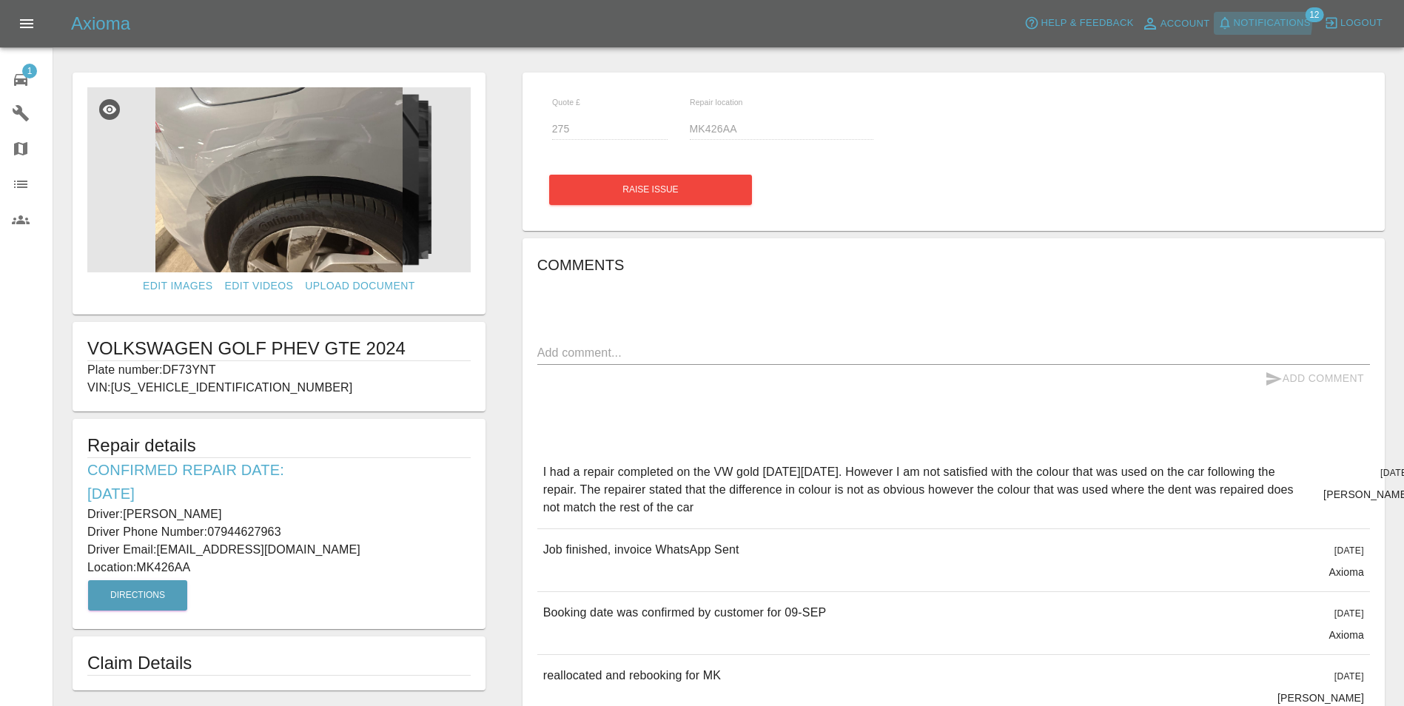
click at [1263, 23] on span "Notifications" at bounding box center [1271, 23] width 77 height 17
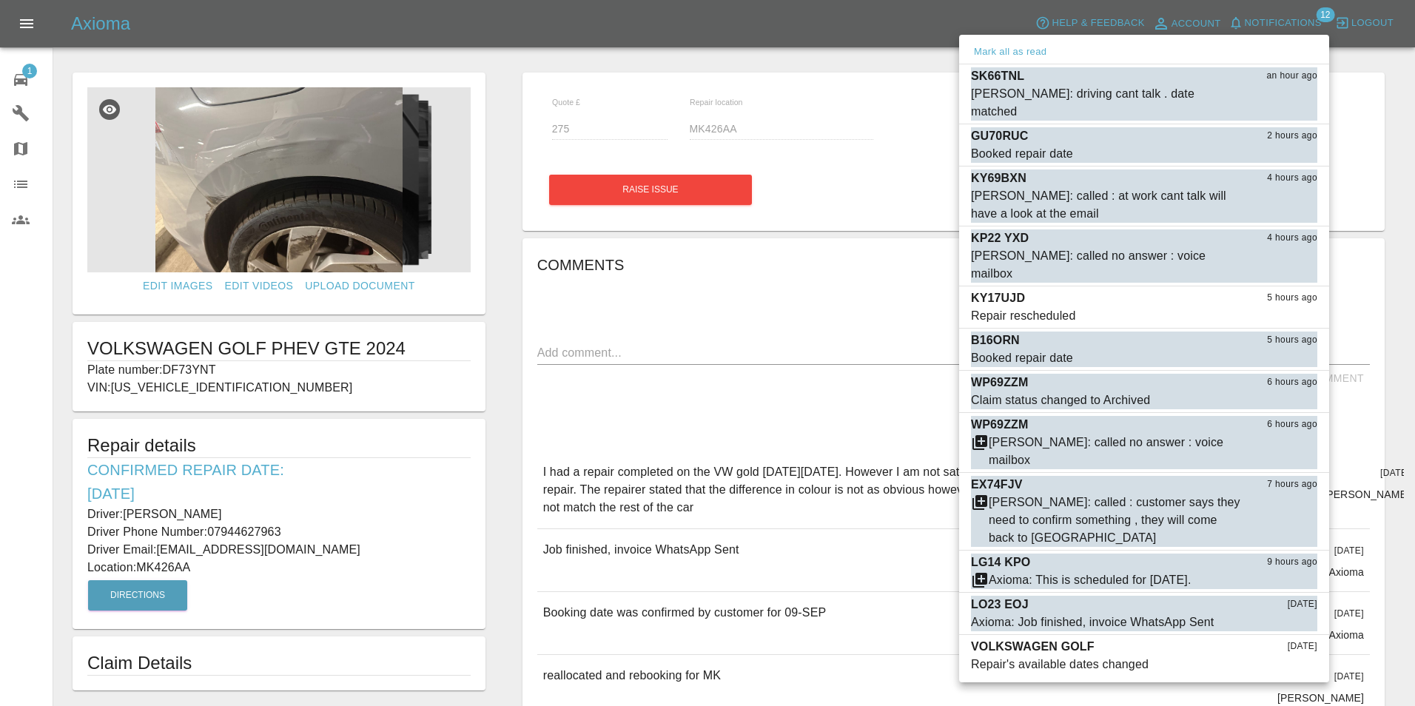
click at [741, 336] on div at bounding box center [707, 353] width 1415 height 706
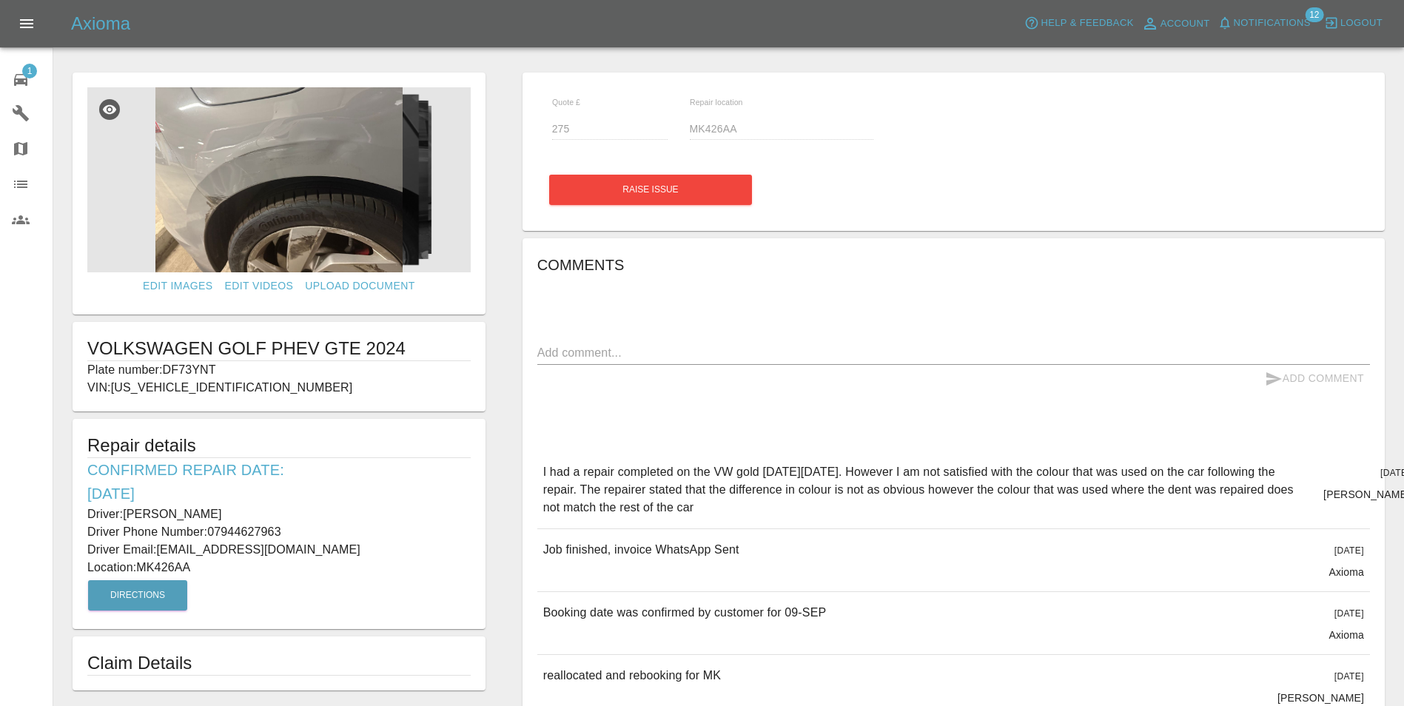
click at [19, 84] on icon at bounding box center [21, 80] width 18 height 18
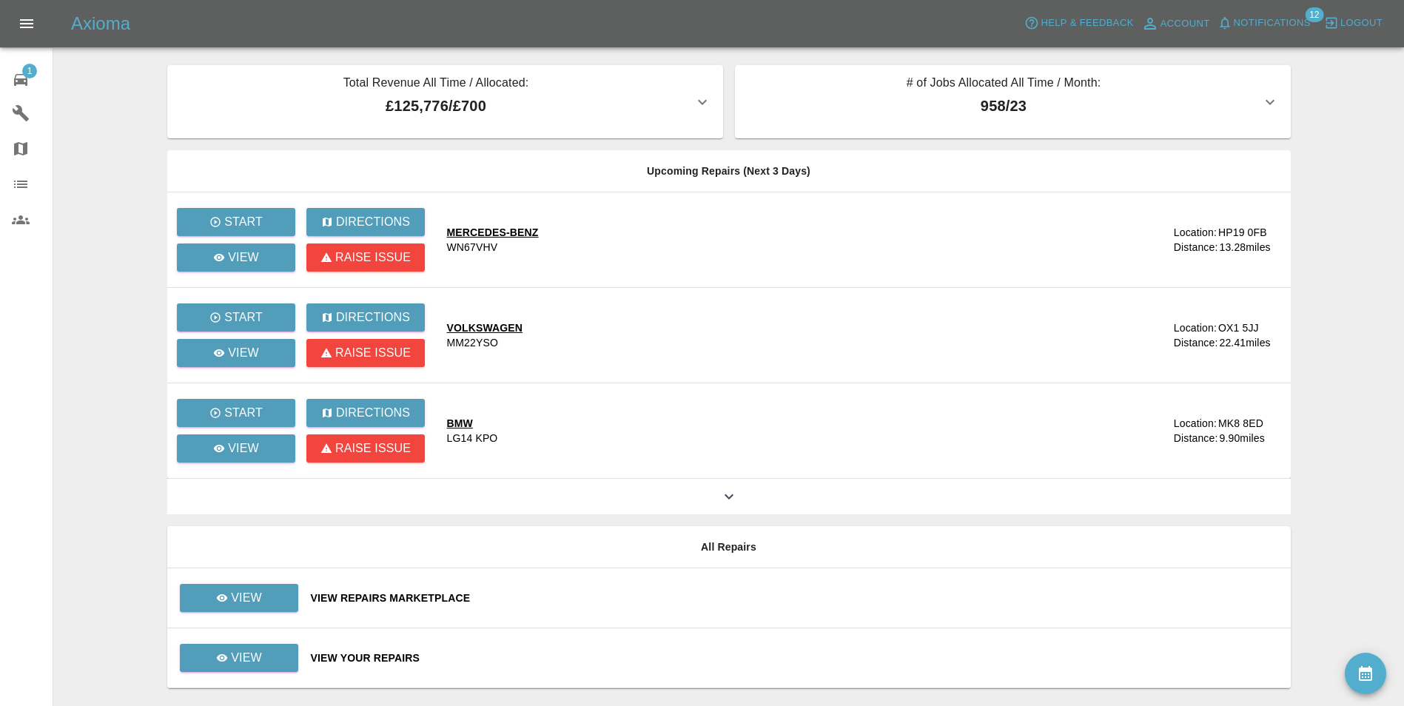
click at [381, 653] on div "View Your Repairs" at bounding box center [795, 657] width 968 height 15
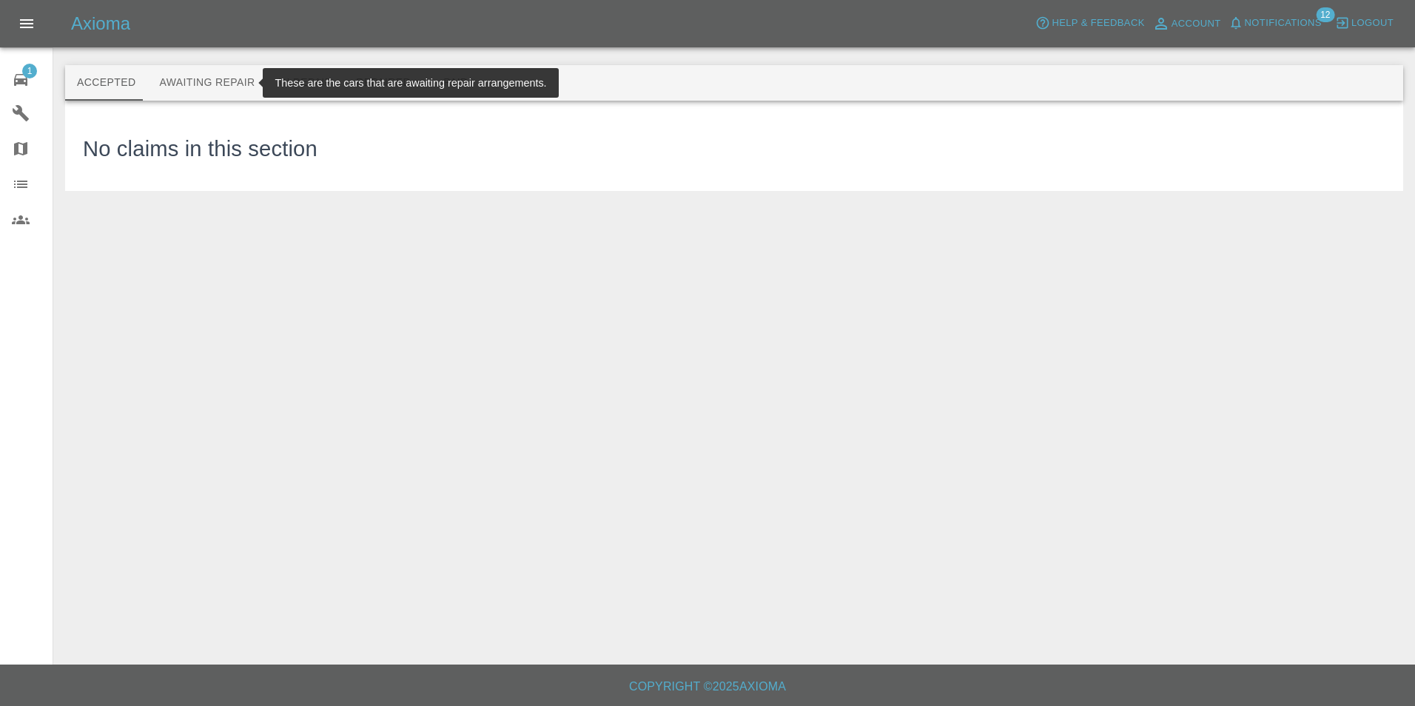
click at [217, 80] on button "Awaiting Repair" at bounding box center [206, 83] width 119 height 36
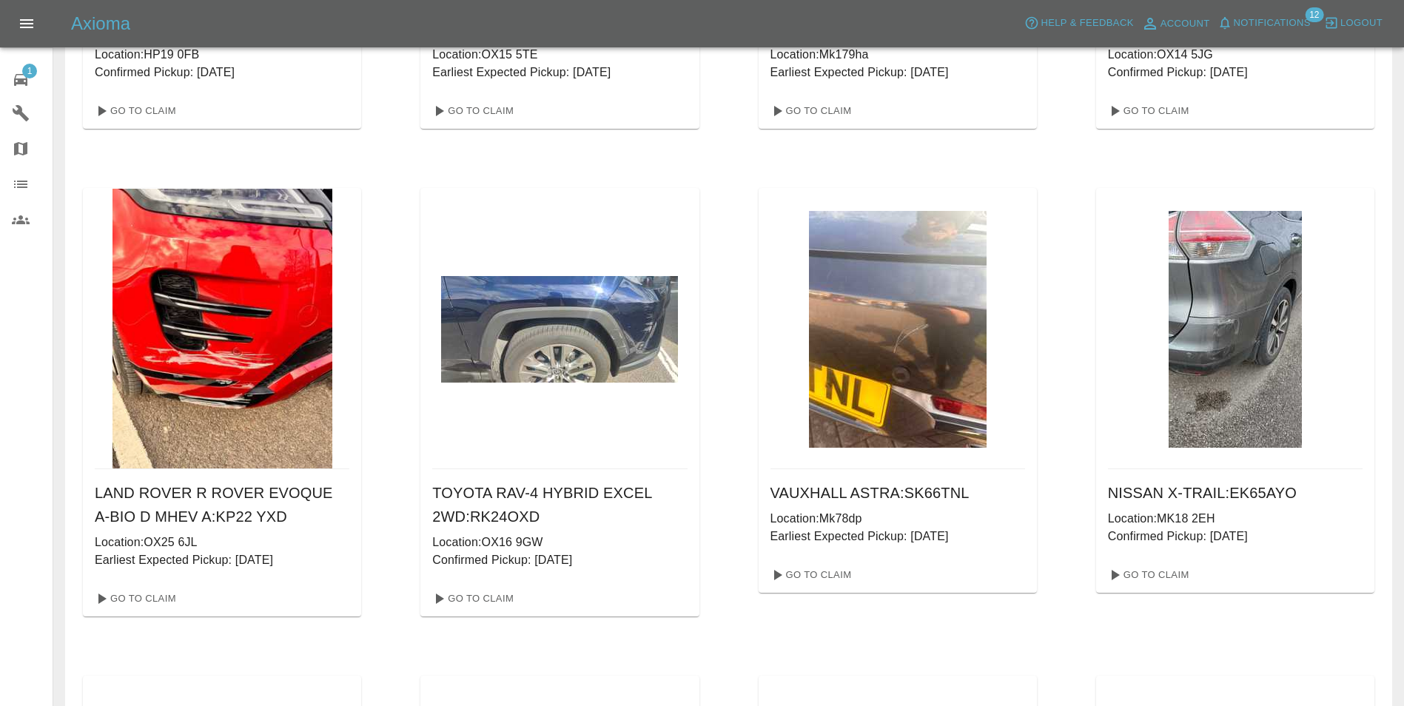
scroll to position [888, 0]
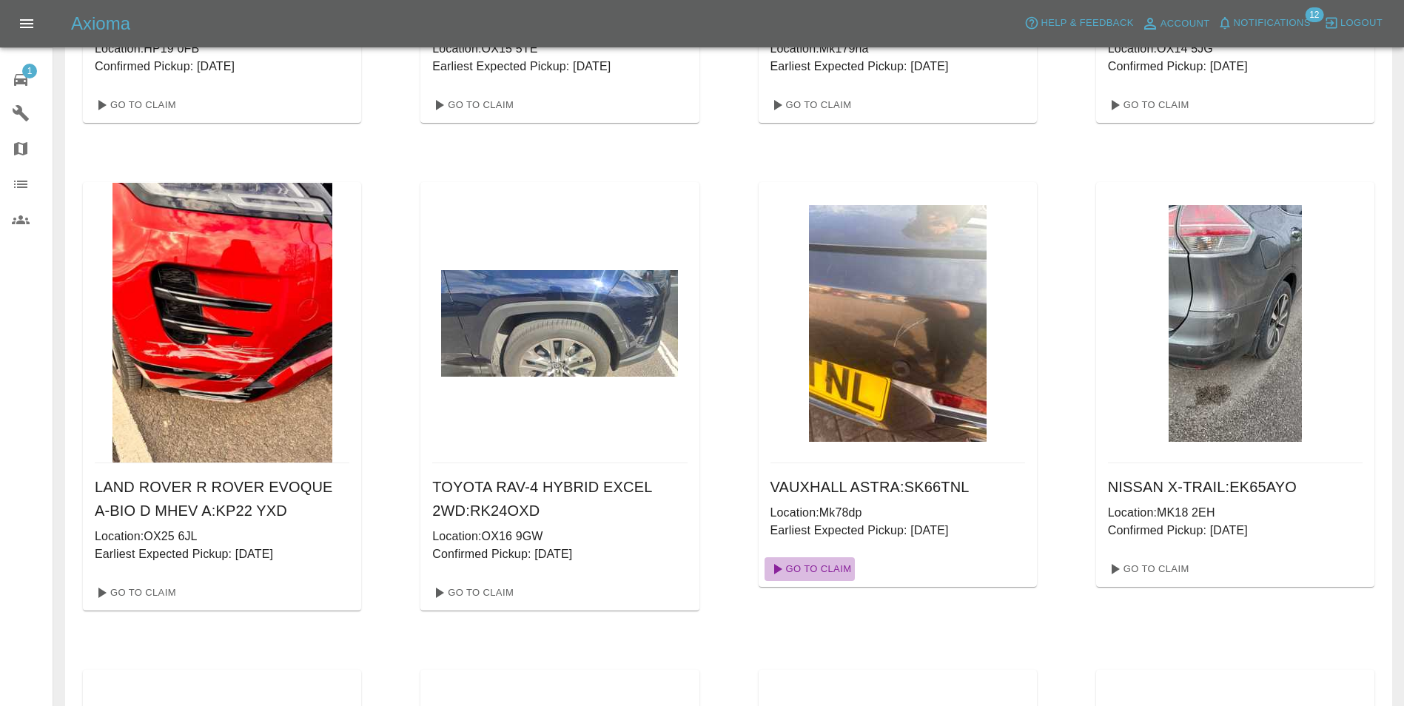
click at [820, 571] on link "Go To Claim" at bounding box center [809, 569] width 91 height 24
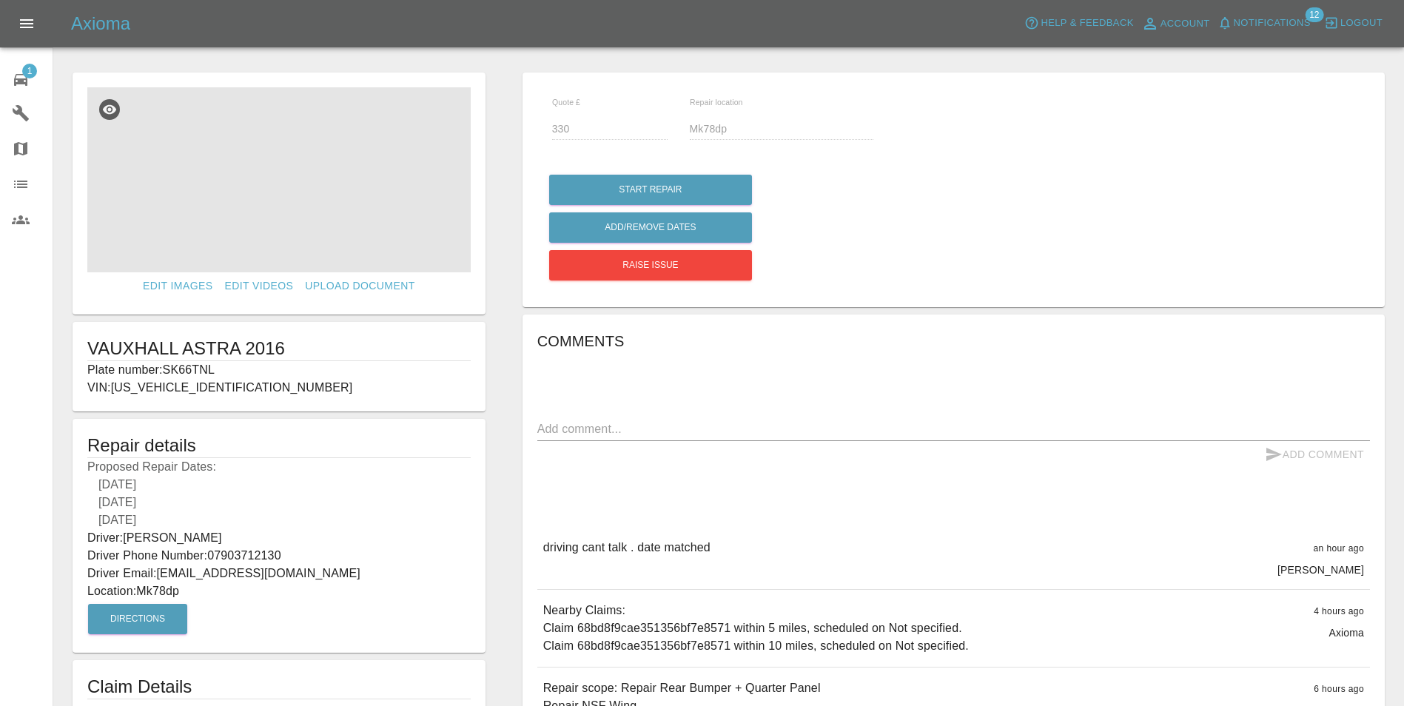
click at [282, 201] on img at bounding box center [278, 179] width 383 height 185
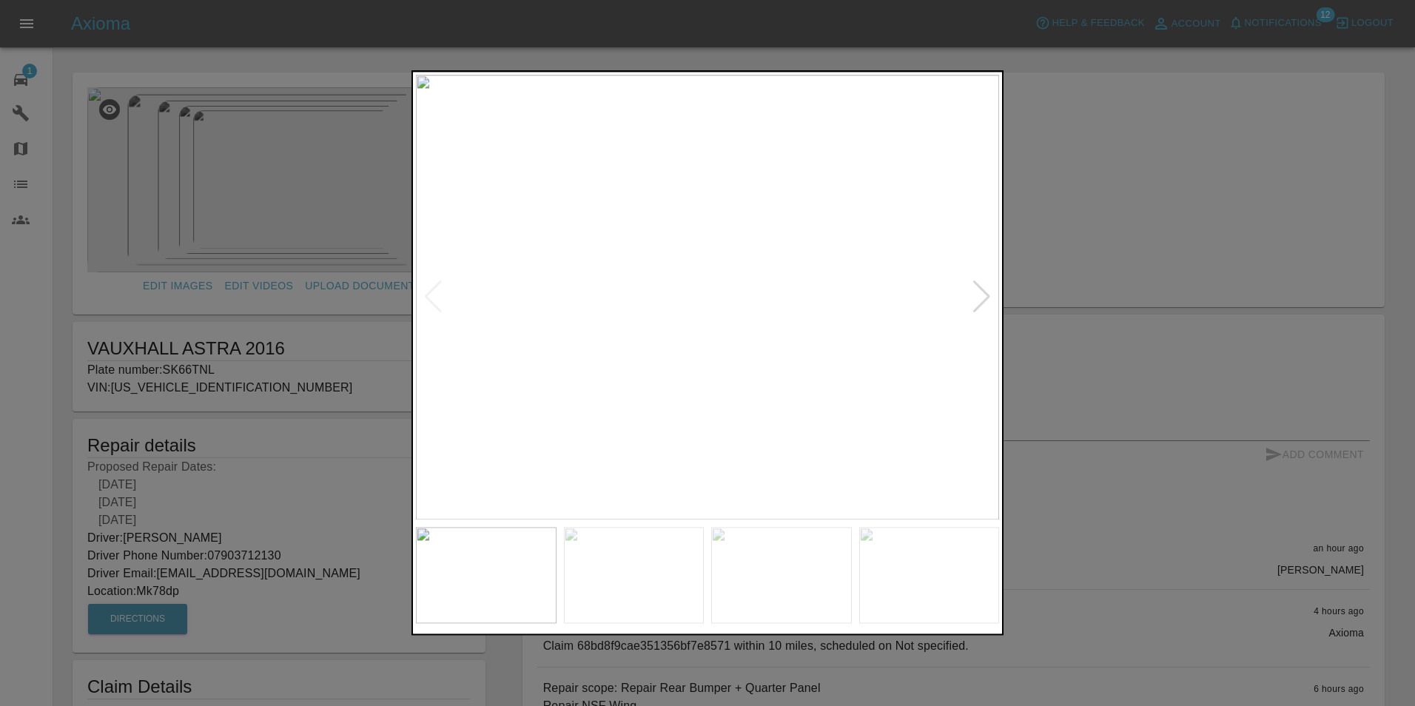
click at [979, 310] on div at bounding box center [982, 297] width 20 height 33
click at [979, 310] on img at bounding box center [707, 297] width 583 height 445
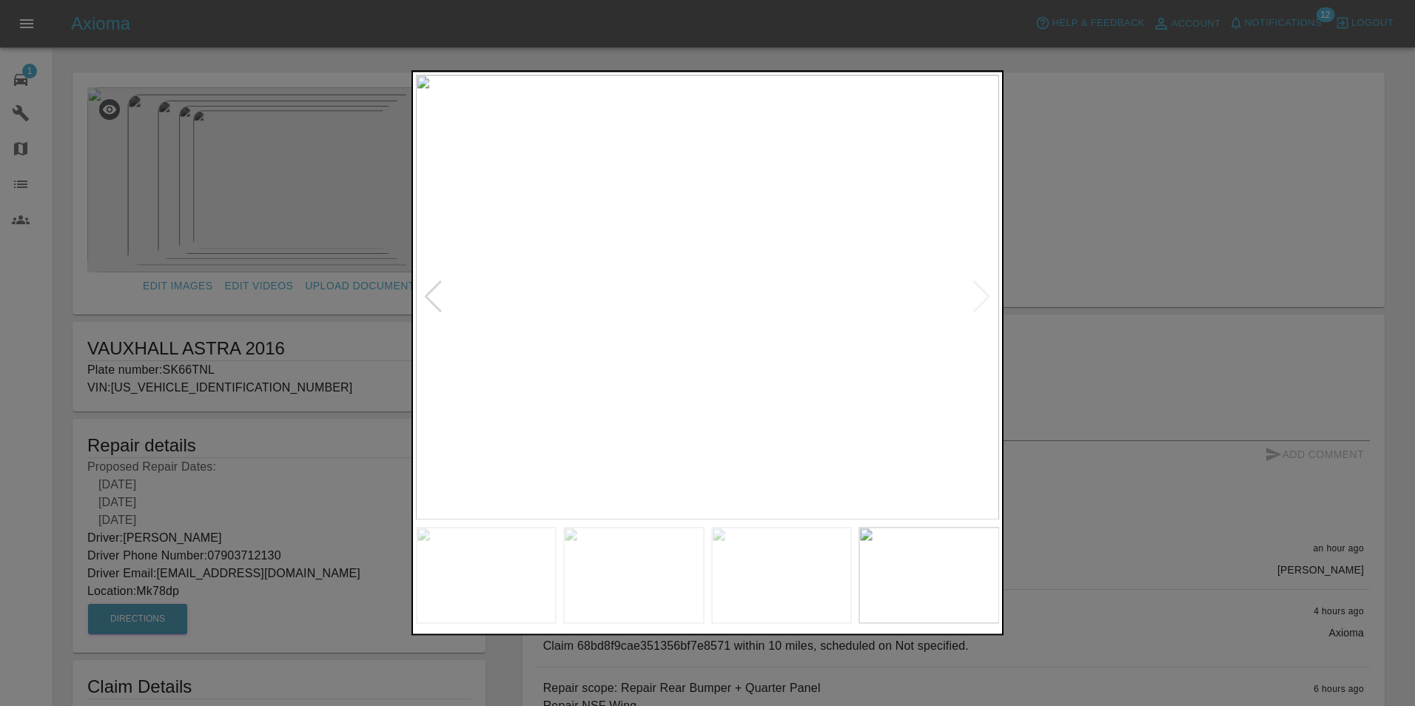
click at [1043, 271] on div at bounding box center [707, 353] width 1415 height 706
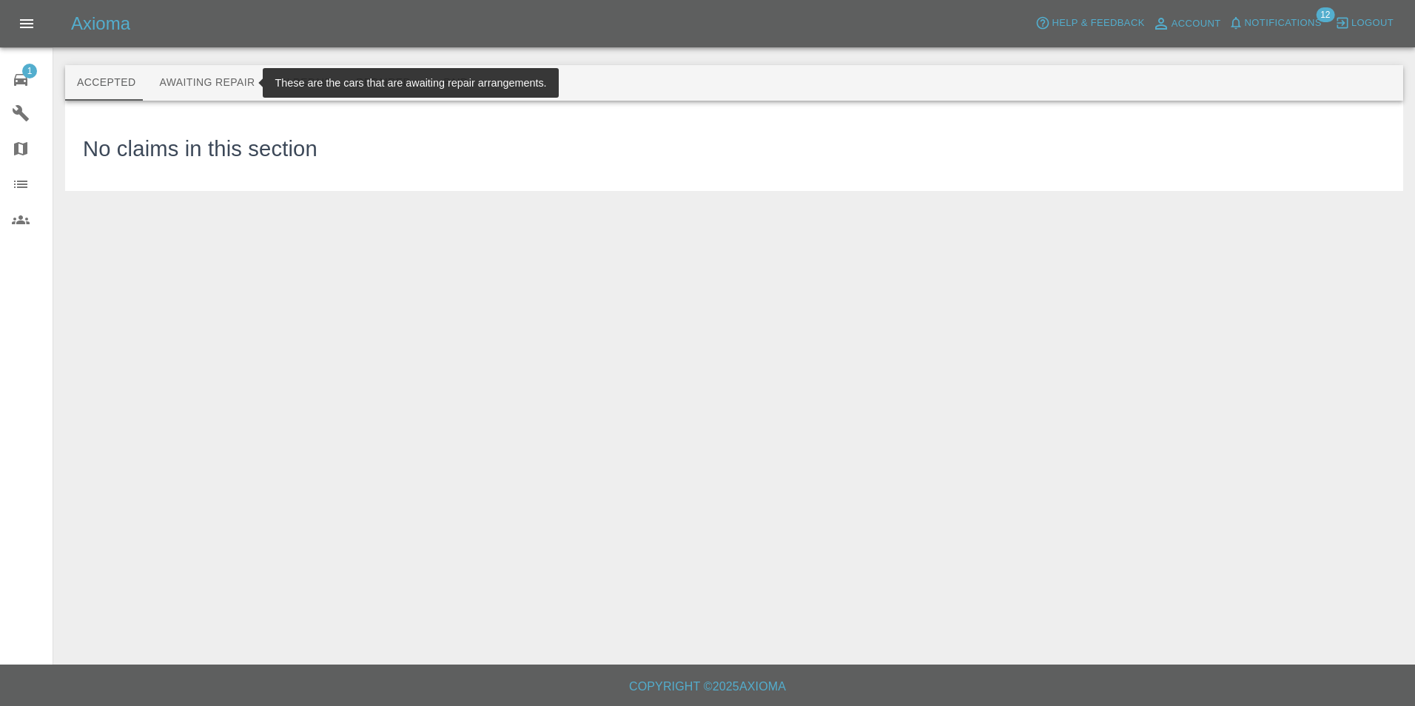
click at [198, 84] on button "Awaiting Repair" at bounding box center [206, 83] width 119 height 36
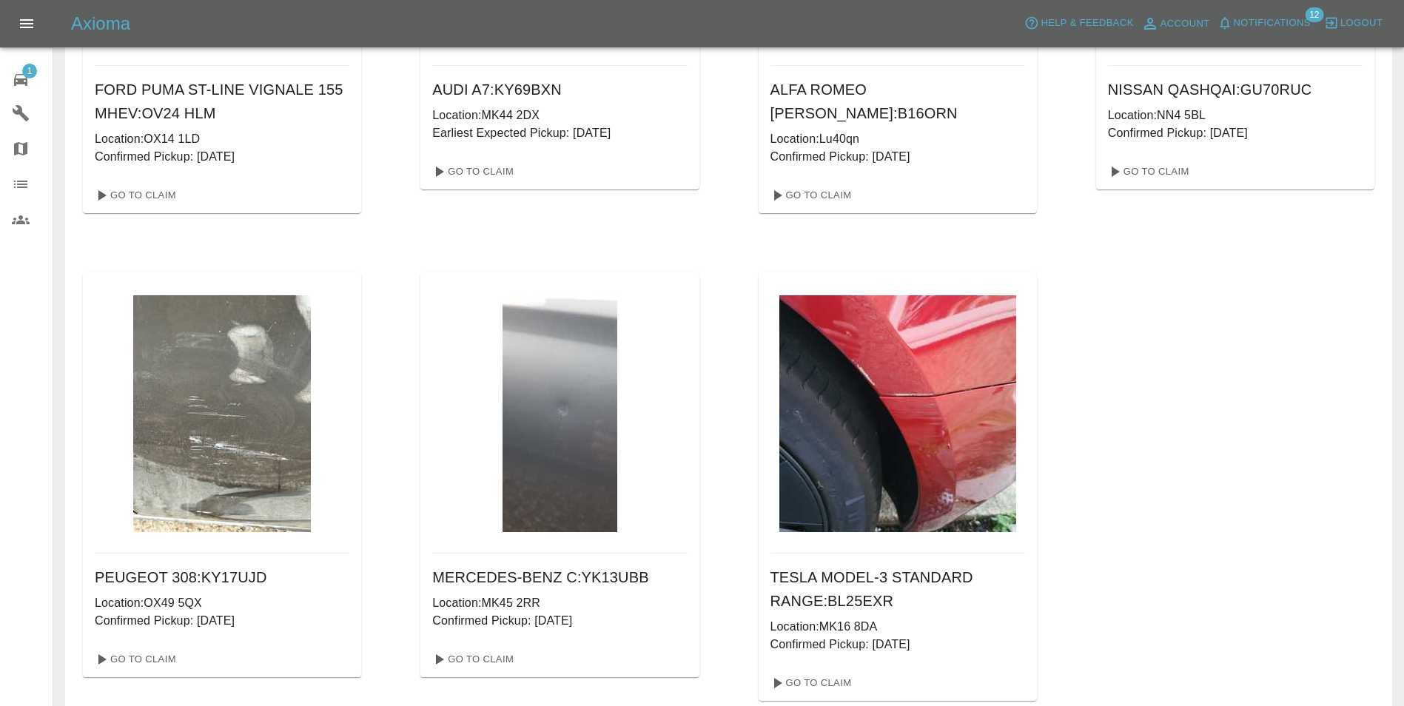
scroll to position [1776, 0]
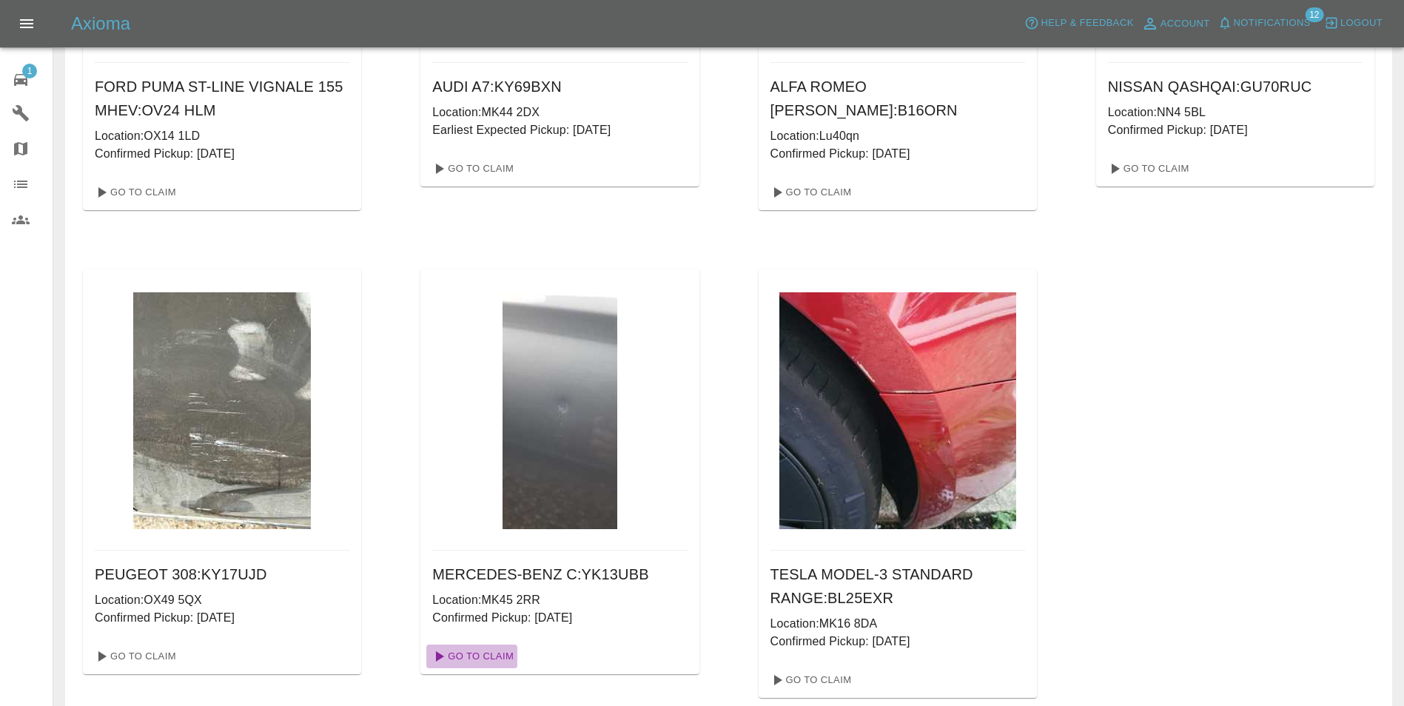
click at [503, 660] on link "Go To Claim" at bounding box center [471, 656] width 91 height 24
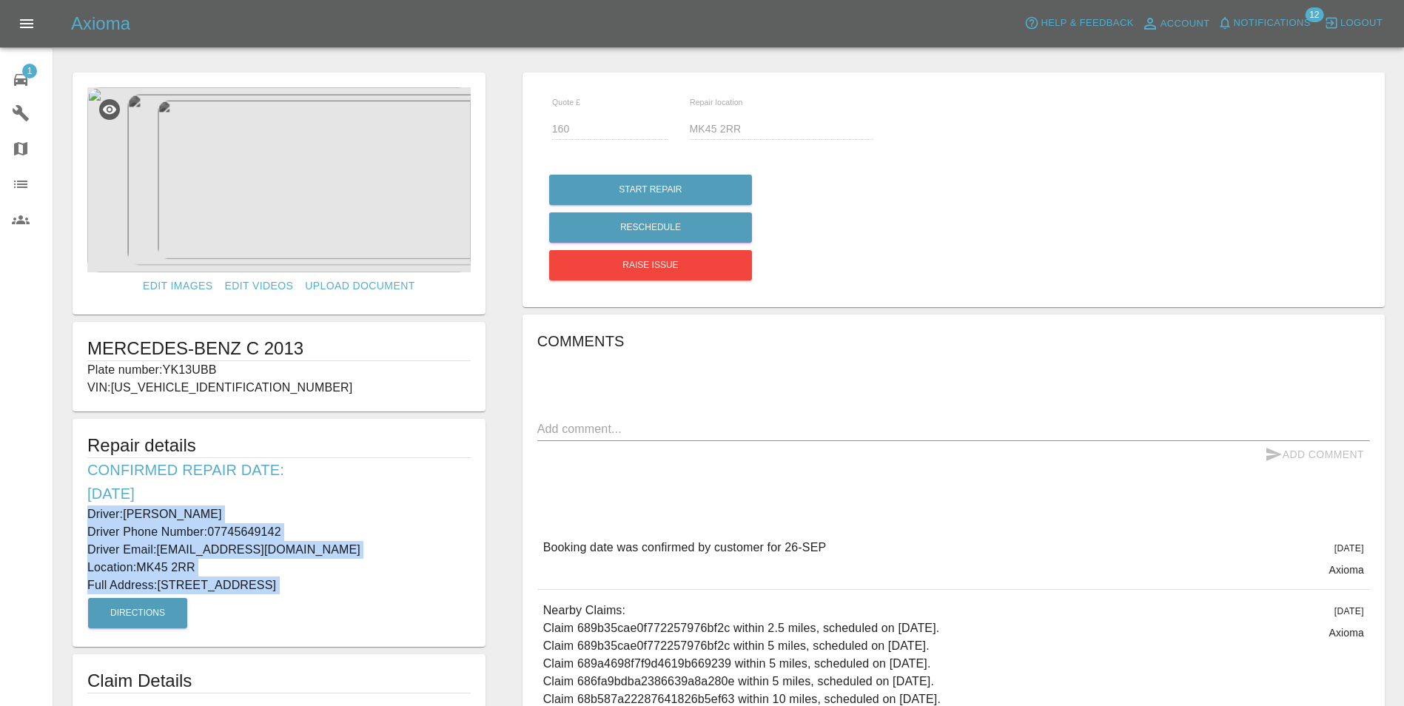
drag, startPoint x: 84, startPoint y: 509, endPoint x: 400, endPoint y: 599, distance: 327.7
click at [400, 599] on div "Repair details Confirmed Repair Date: [DATE] Driver: [PERSON_NAME] Driver Phone…" at bounding box center [279, 533] width 413 height 228
copy div "Driver: [PERSON_NAME] Driver Phone Number: 07745649142 Driver Email: [EMAIL_ADD…"
